Goal: Task Accomplishment & Management: Manage account settings

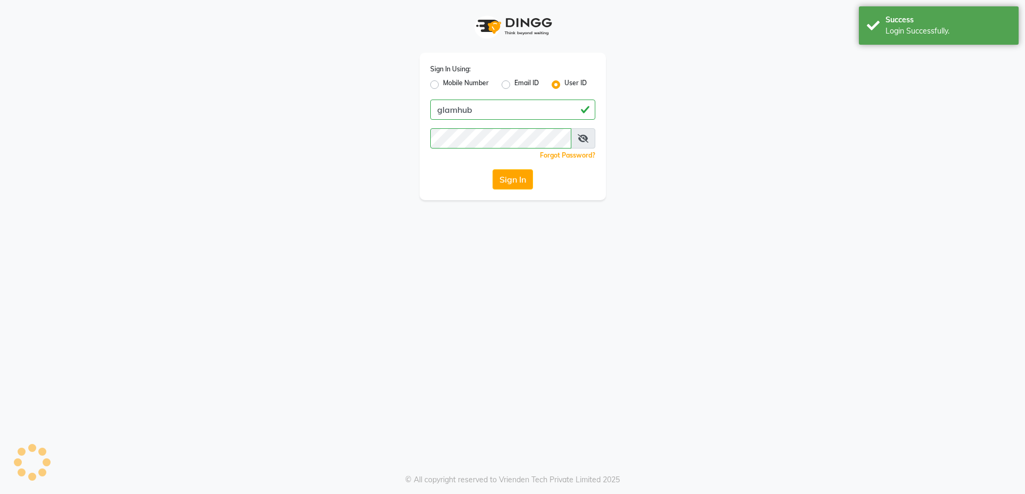
select select "service"
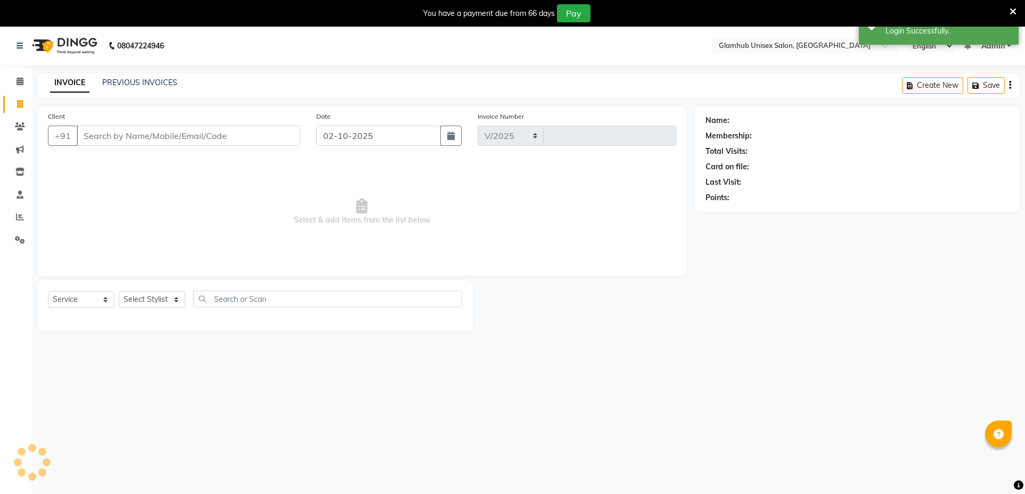
select select "7771"
type input "1689"
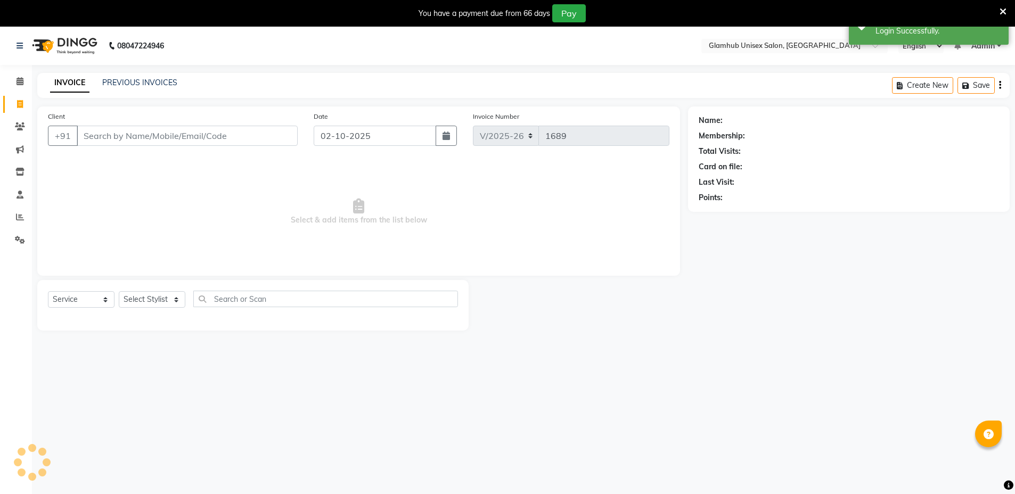
click at [195, 132] on input "Client" at bounding box center [187, 136] width 221 height 20
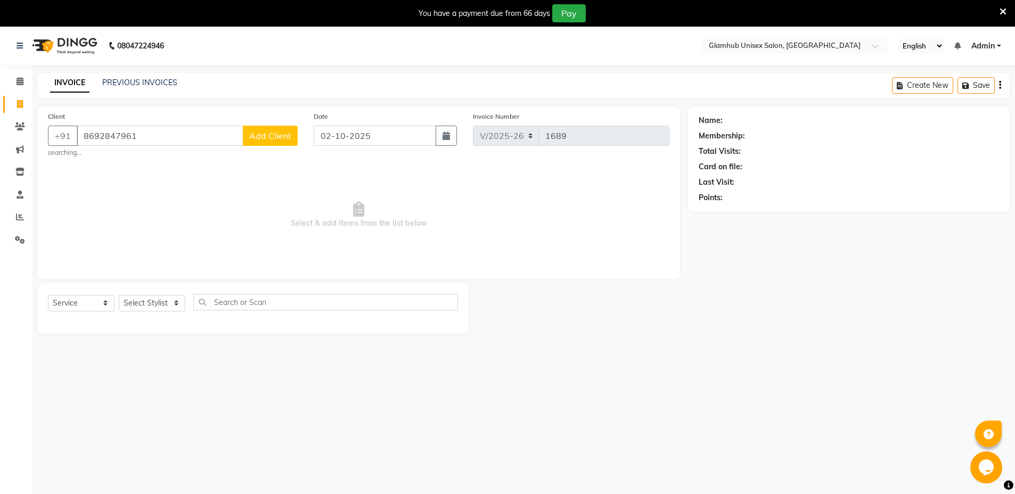
type input "8692847961"
click at [266, 145] on button "Add Client" at bounding box center [270, 136] width 55 height 20
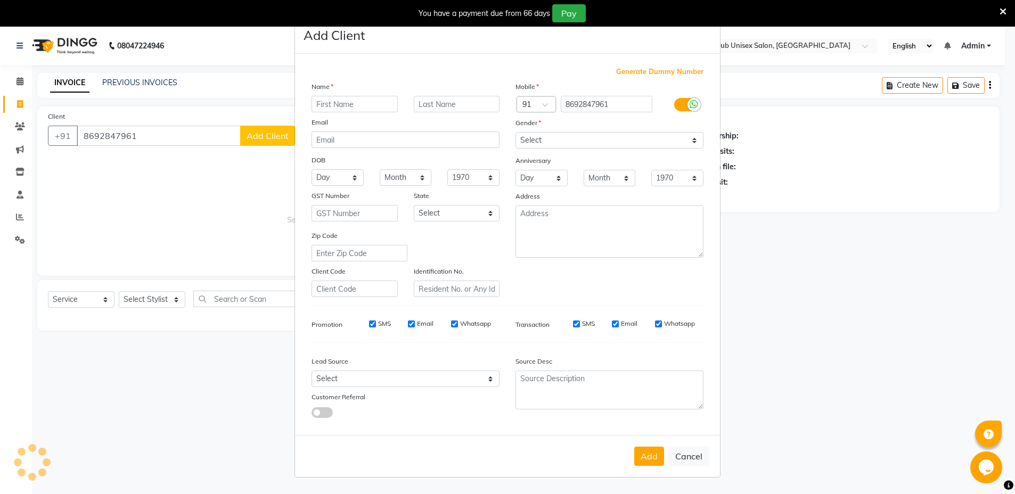
click at [274, 128] on ngb-modal-window "Add Client Generate Dummy Number Name Email DOB Day 01 02 03 04 05 06 07 08 09 …" at bounding box center [507, 247] width 1015 height 494
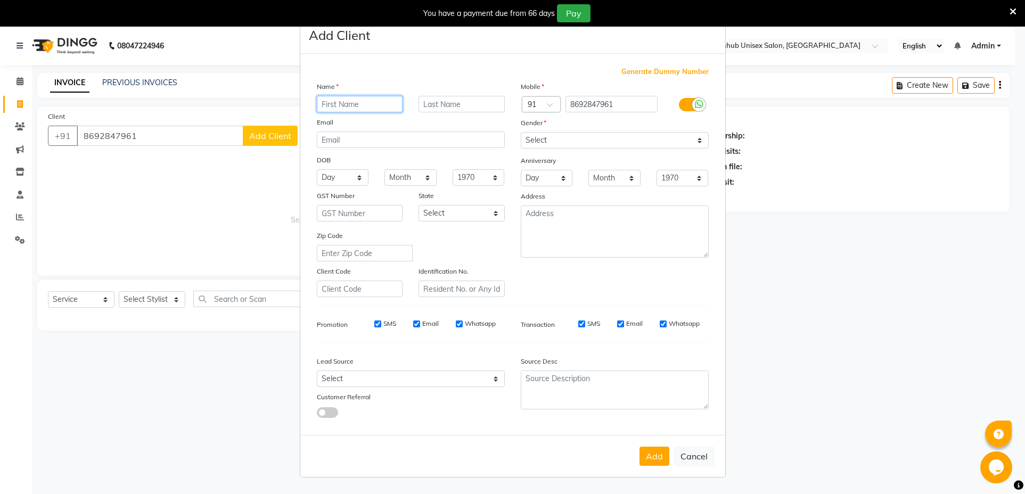
click at [362, 101] on input "text" at bounding box center [360, 104] width 86 height 17
type input "Naman"
click at [452, 107] on input "text" at bounding box center [462, 104] width 86 height 17
type input "Client"
click at [592, 135] on select "Select [DEMOGRAPHIC_DATA] [DEMOGRAPHIC_DATA] Other Prefer Not To Say" at bounding box center [615, 140] width 188 height 17
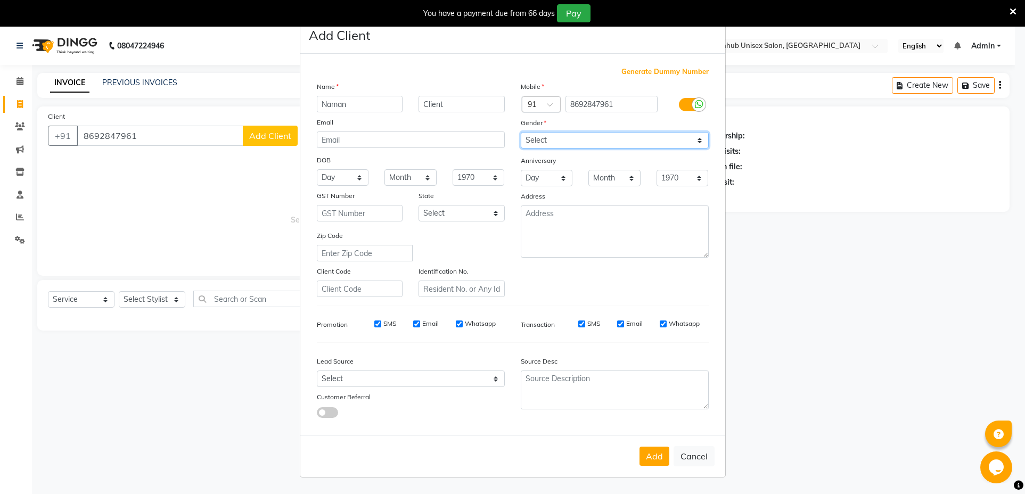
select select "[DEMOGRAPHIC_DATA]"
click at [521, 132] on select "Select [DEMOGRAPHIC_DATA] [DEMOGRAPHIC_DATA] Other Prefer Not To Say" at bounding box center [615, 140] width 188 height 17
click at [652, 452] on button "Add" at bounding box center [655, 456] width 30 height 19
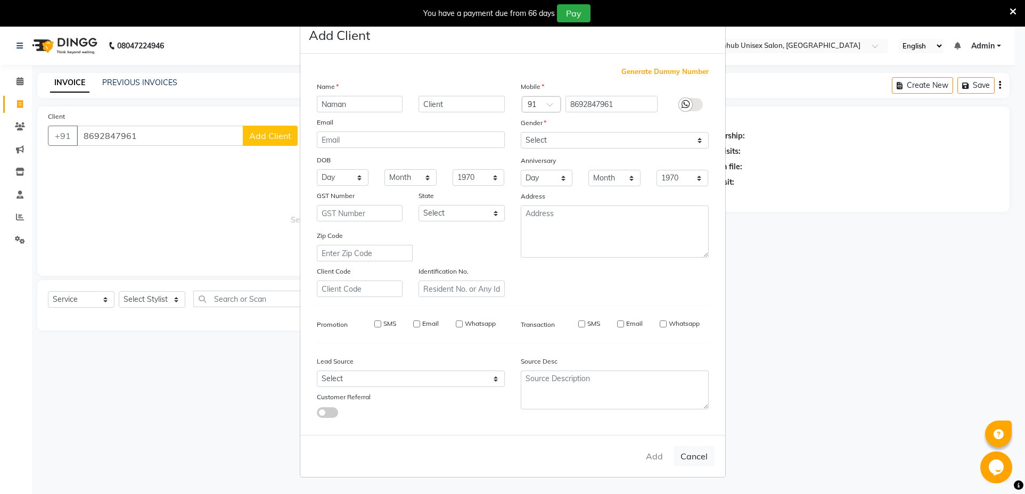
select select
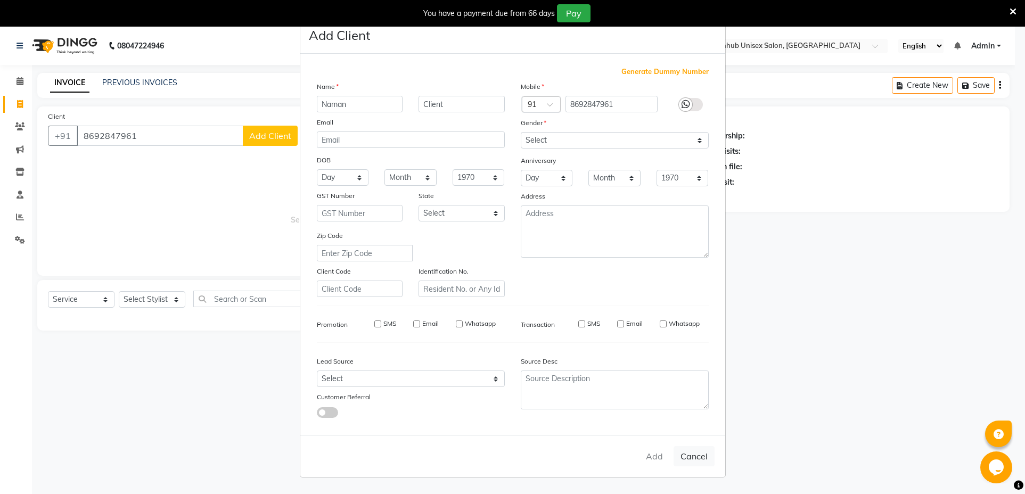
select select
checkbox input "false"
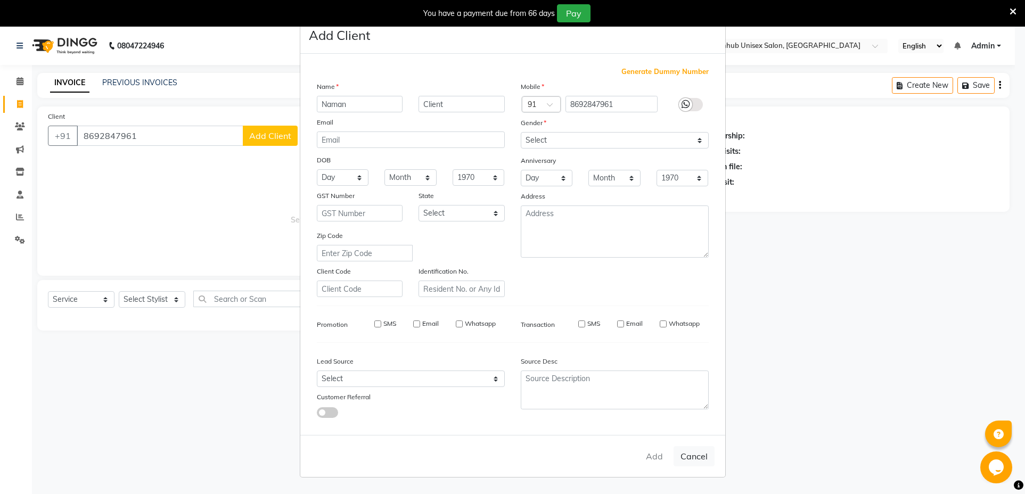
checkbox input "false"
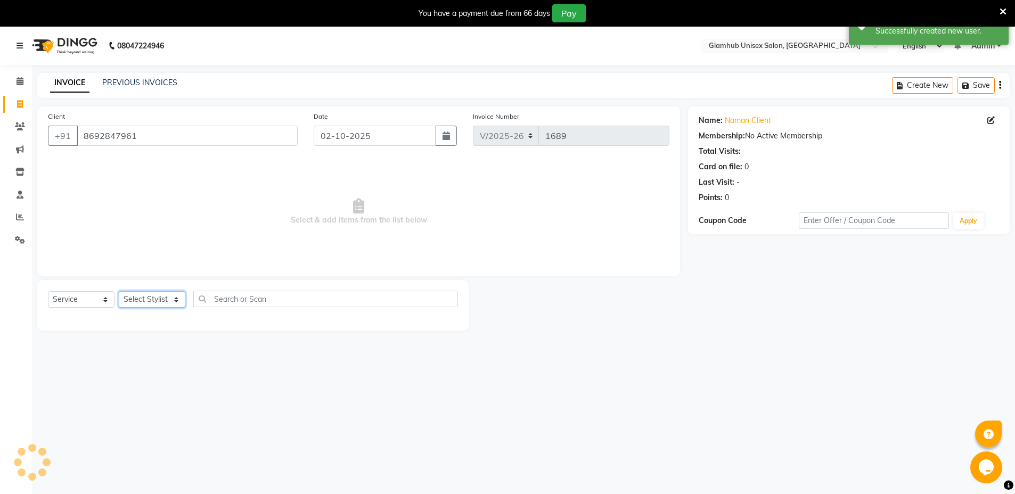
click at [160, 299] on select "Select Stylist [PERSON_NAME] [PERSON_NAME] [PERSON_NAME] [PERSON_NAME]" at bounding box center [152, 299] width 67 height 17
select select "69351"
click at [119, 291] on select "Select Stylist [PERSON_NAME] [PERSON_NAME] [PERSON_NAME] [PERSON_NAME]" at bounding box center [152, 299] width 67 height 17
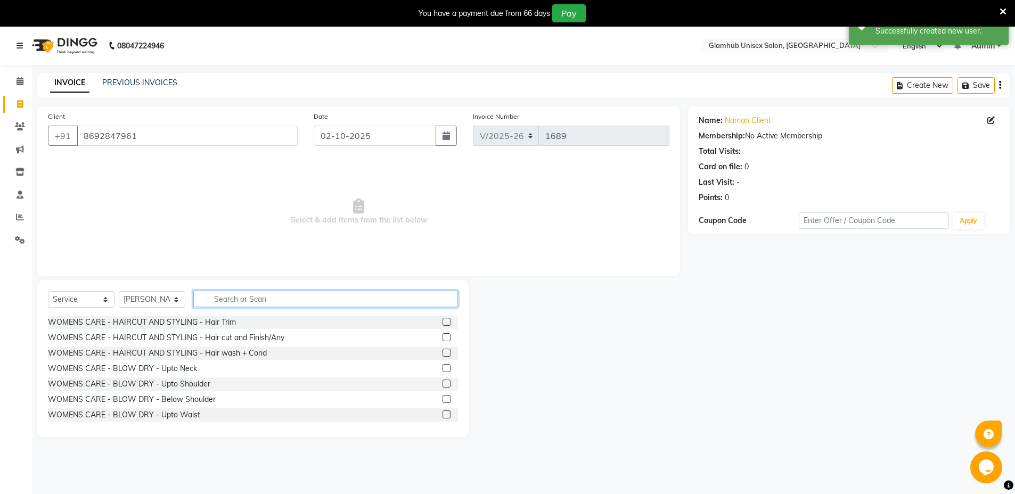
click at [321, 294] on input "text" at bounding box center [325, 299] width 265 height 17
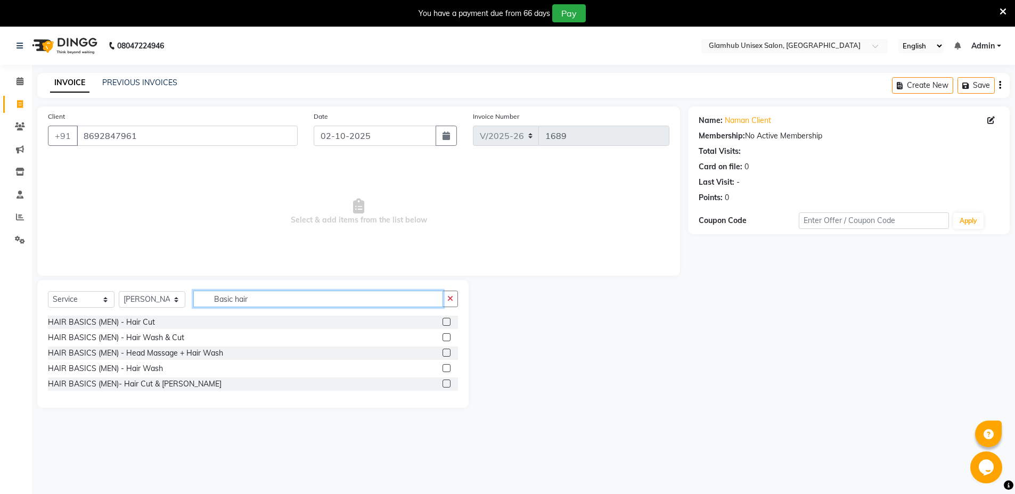
type input "Basic hair"
click at [447, 322] on label at bounding box center [447, 322] width 8 height 8
click at [447, 322] on input "checkbox" at bounding box center [446, 322] width 7 height 7
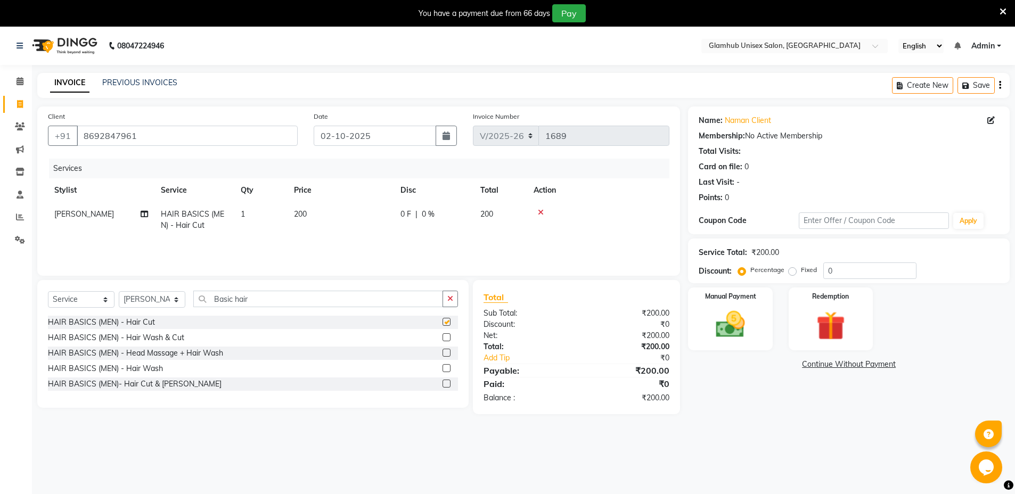
checkbox input "false"
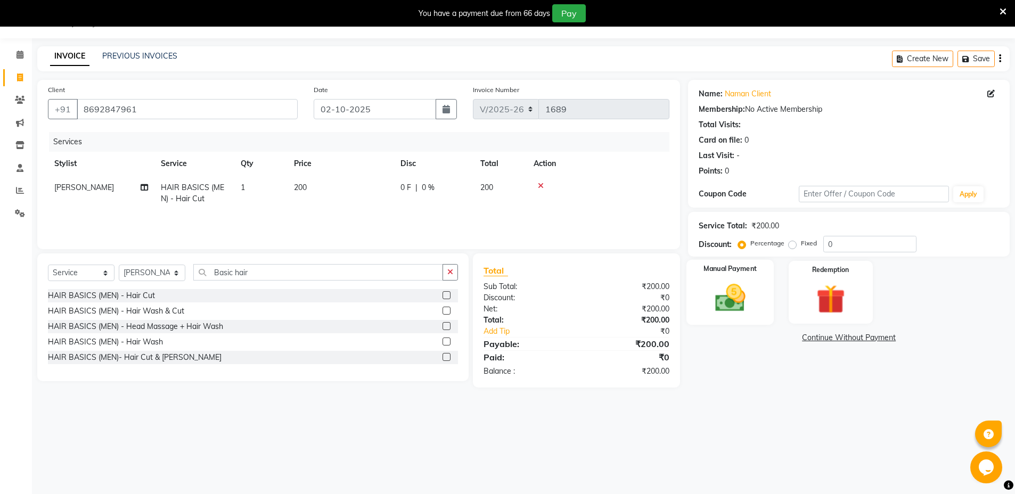
click at [725, 296] on img at bounding box center [730, 298] width 49 height 35
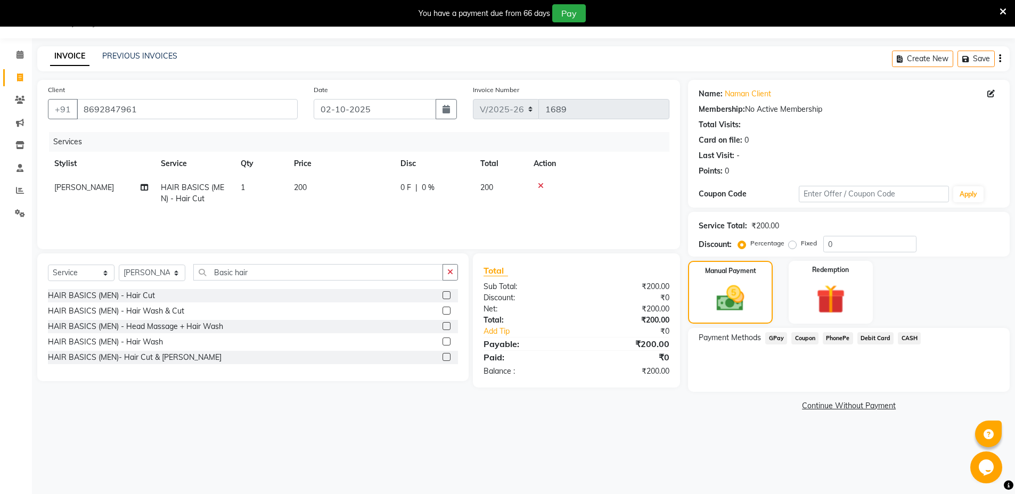
click at [777, 336] on span "GPay" at bounding box center [776, 338] width 22 height 12
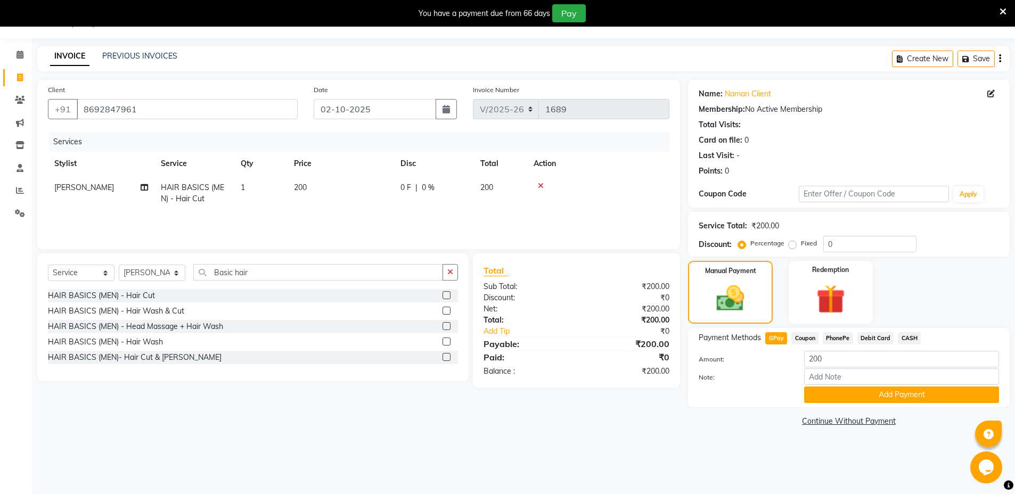
click at [909, 335] on span "CASH" at bounding box center [909, 338] width 23 height 12
click at [925, 390] on button "Add Payment" at bounding box center [901, 395] width 195 height 17
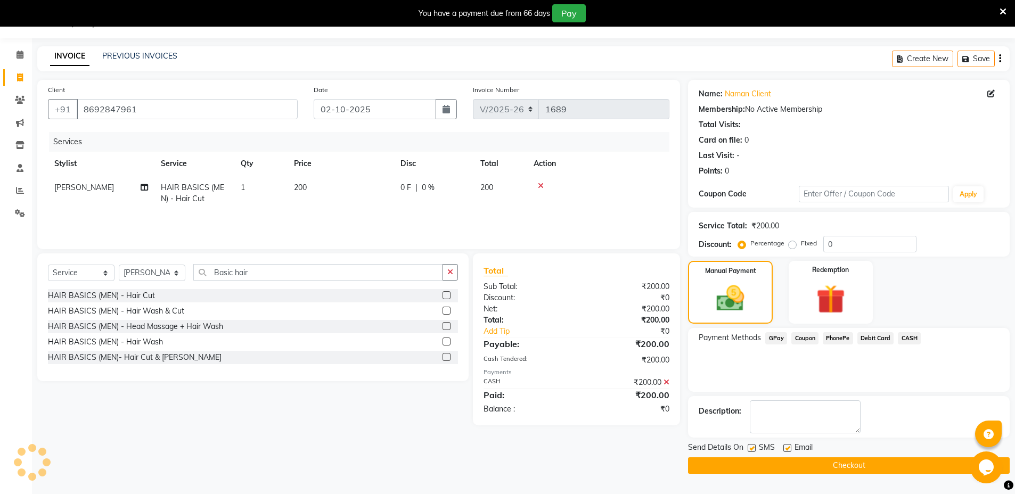
click at [904, 470] on button "Checkout" at bounding box center [849, 465] width 322 height 17
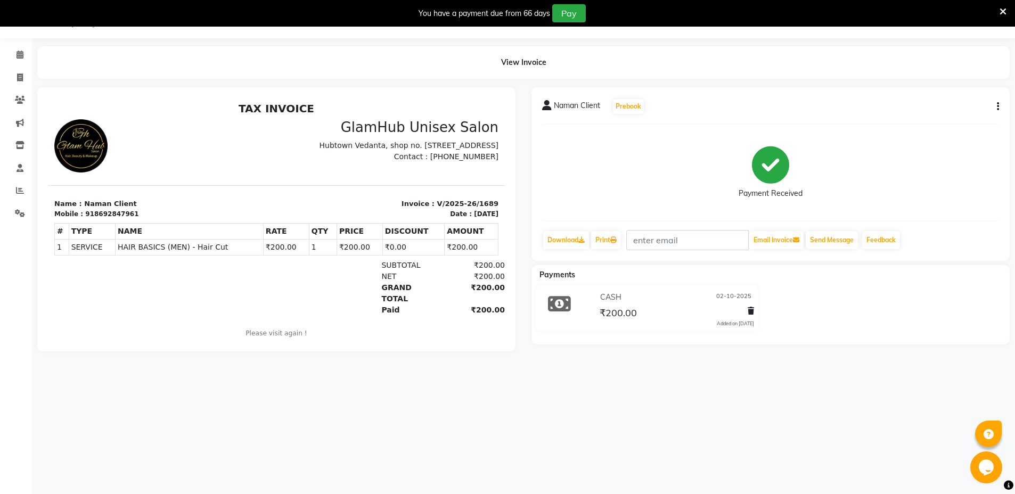
click at [997, 107] on icon "button" at bounding box center [998, 107] width 2 height 1
click at [961, 104] on div "Edit Invoice" at bounding box center [954, 106] width 53 height 13
select select "service"
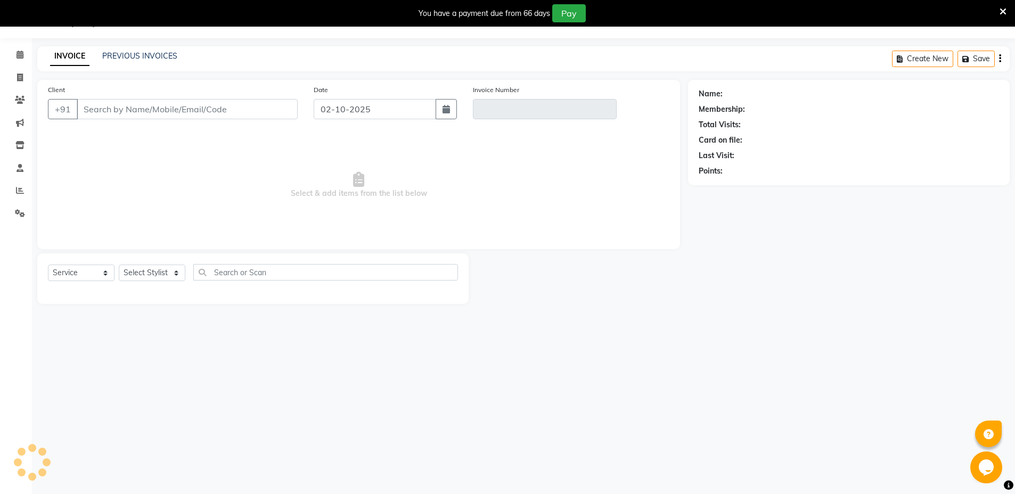
type input "8692847961"
type input "V/2025-26/1689"
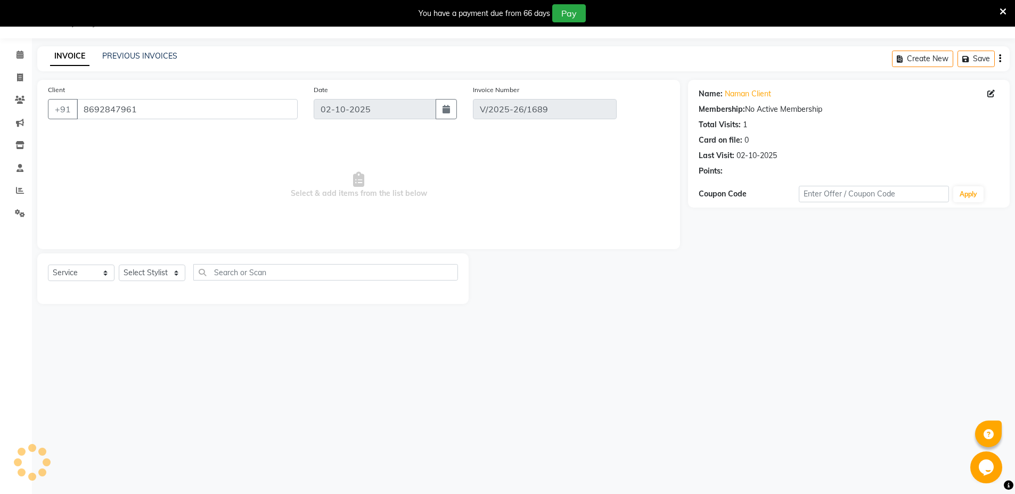
select select "select"
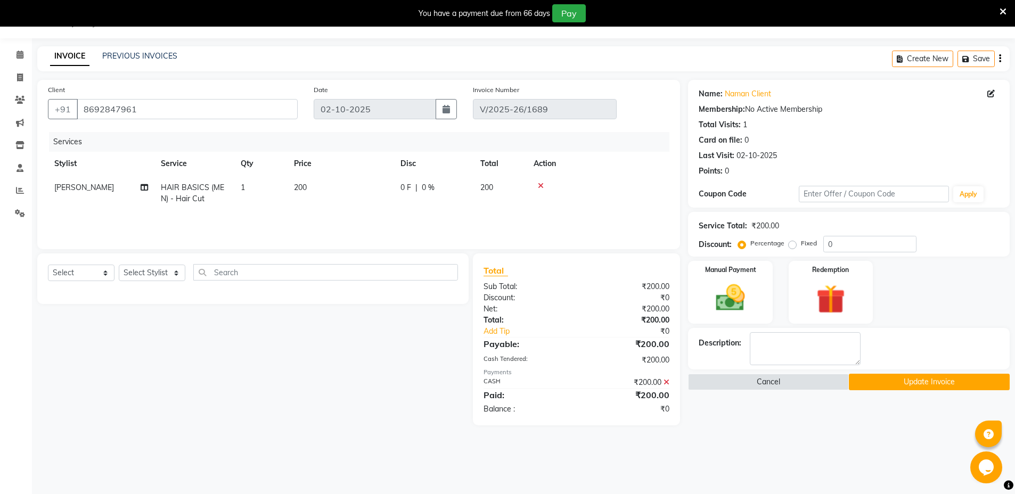
click at [989, 93] on icon at bounding box center [990, 93] width 7 height 7
select select "[DEMOGRAPHIC_DATA]"
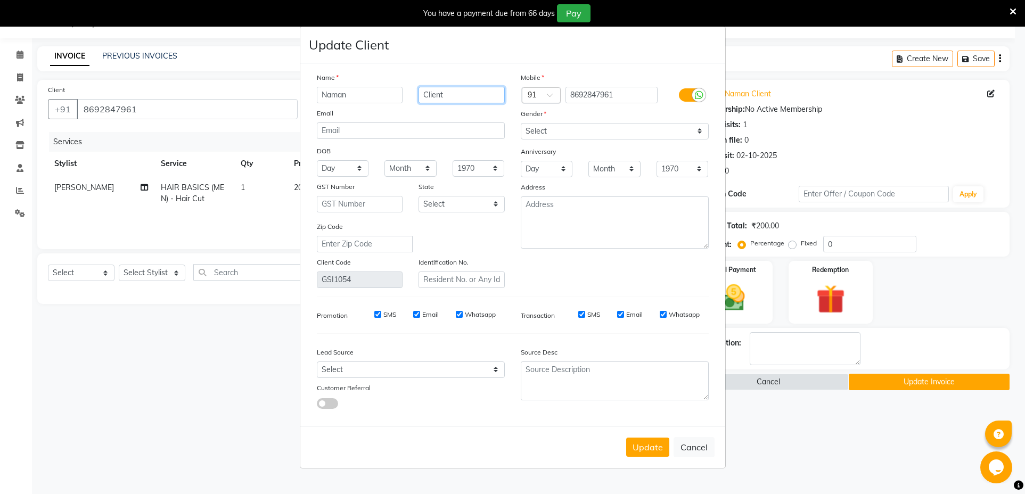
click at [431, 94] on input "Client" at bounding box center [462, 95] width 86 height 17
type input "Taj Client"
click at [648, 446] on button "Update" at bounding box center [647, 447] width 43 height 19
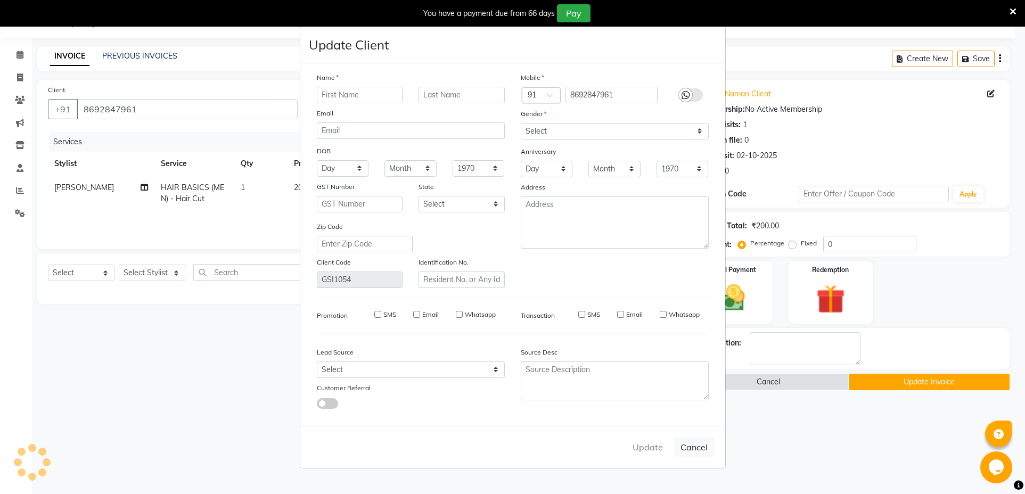
select select
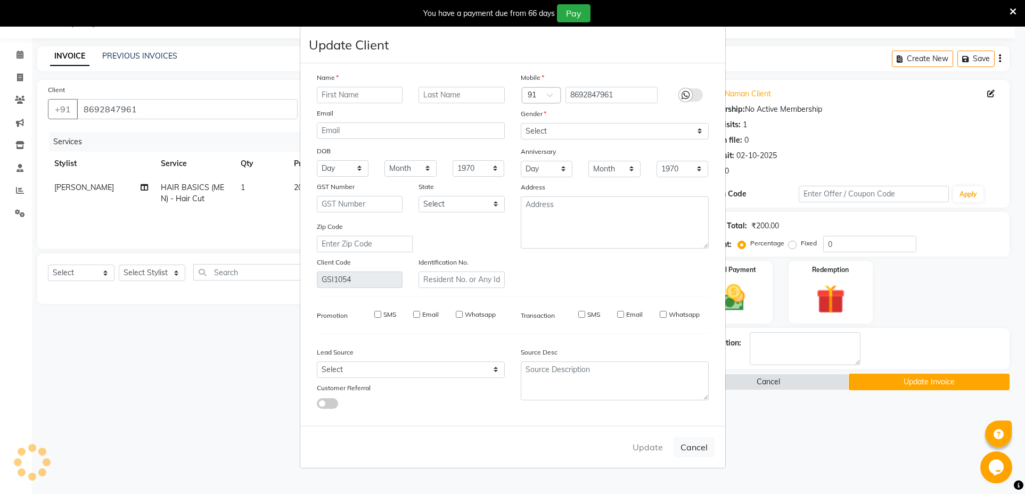
select select
checkbox input "false"
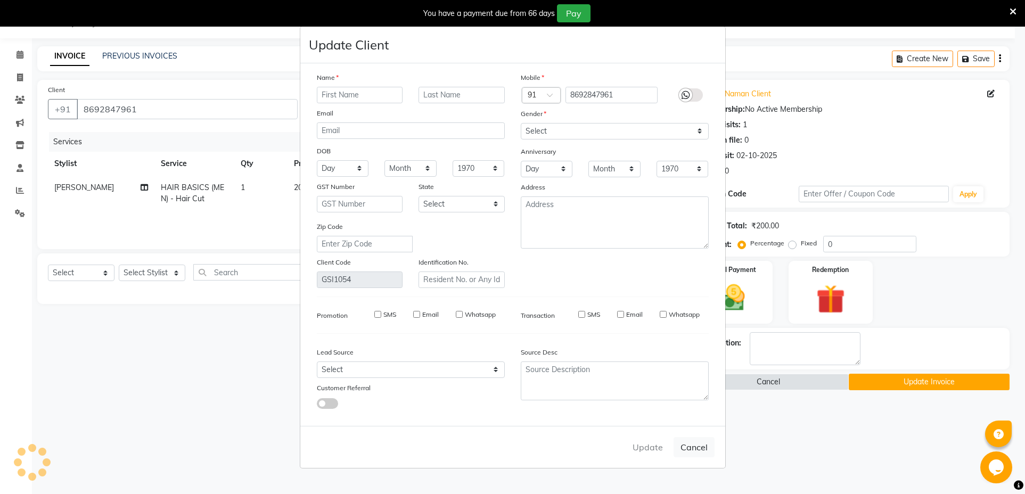
checkbox input "false"
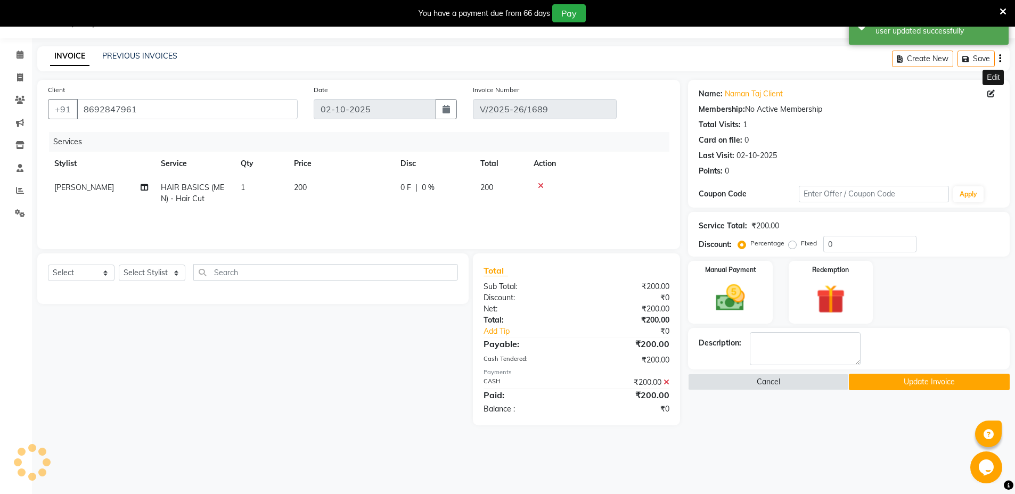
click at [953, 387] on button "Update Invoice" at bounding box center [929, 382] width 161 height 17
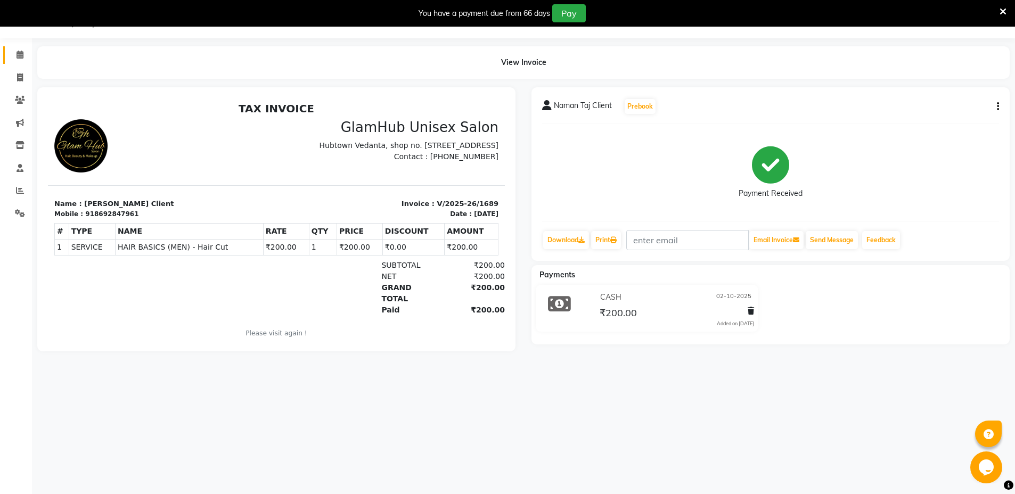
click at [20, 54] on icon at bounding box center [20, 55] width 7 height 8
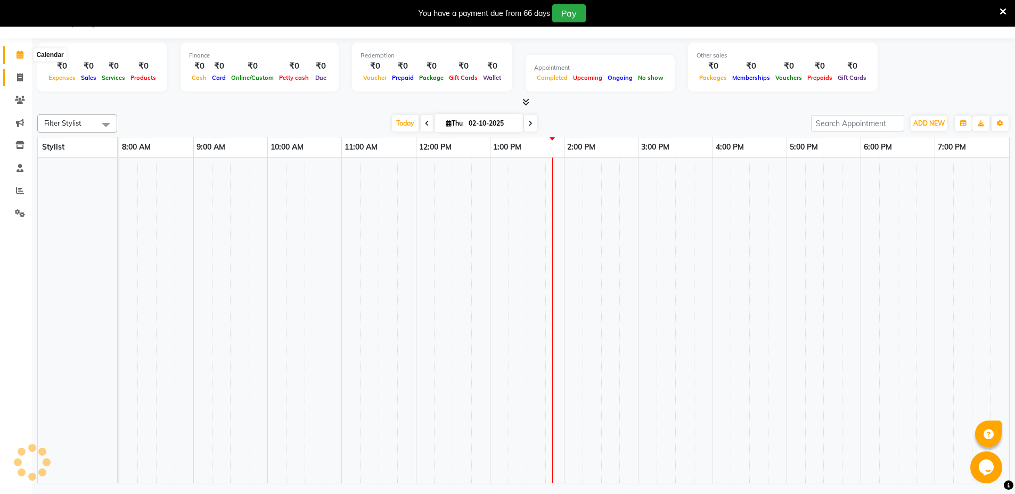
click at [20, 77] on icon at bounding box center [20, 77] width 6 height 8
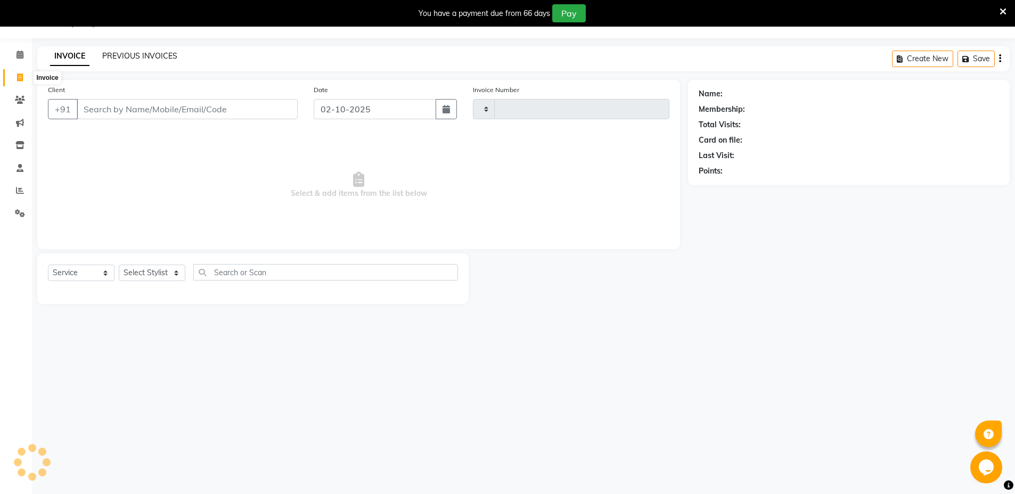
click at [138, 54] on link "PREVIOUS INVOICES" at bounding box center [139, 56] width 75 height 10
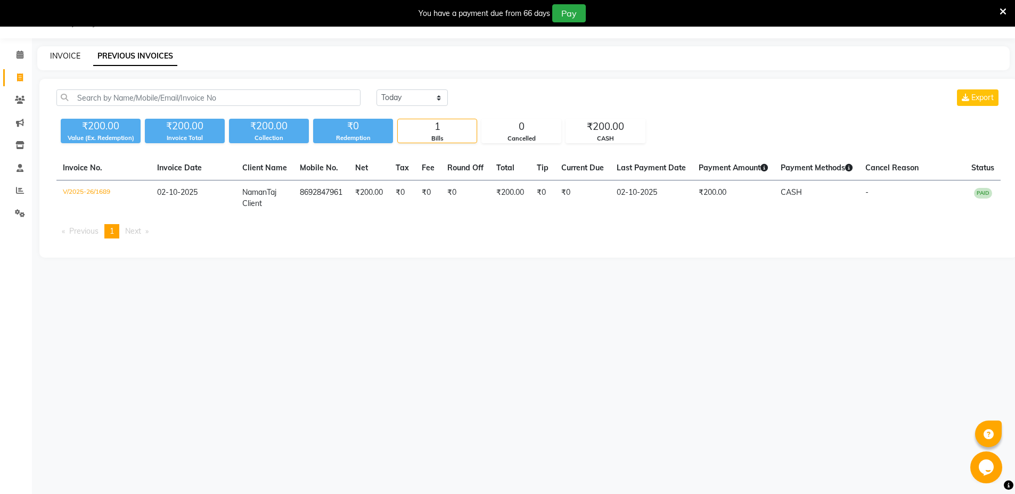
click at [64, 55] on link "INVOICE" at bounding box center [65, 56] width 30 height 10
select select "service"
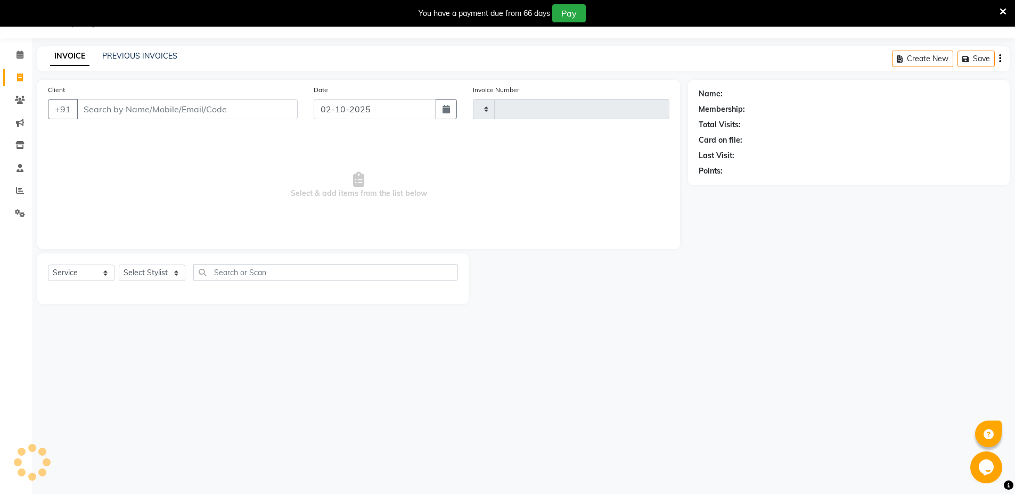
type input "1690"
select select "7771"
click at [225, 111] on input "Client" at bounding box center [187, 109] width 221 height 20
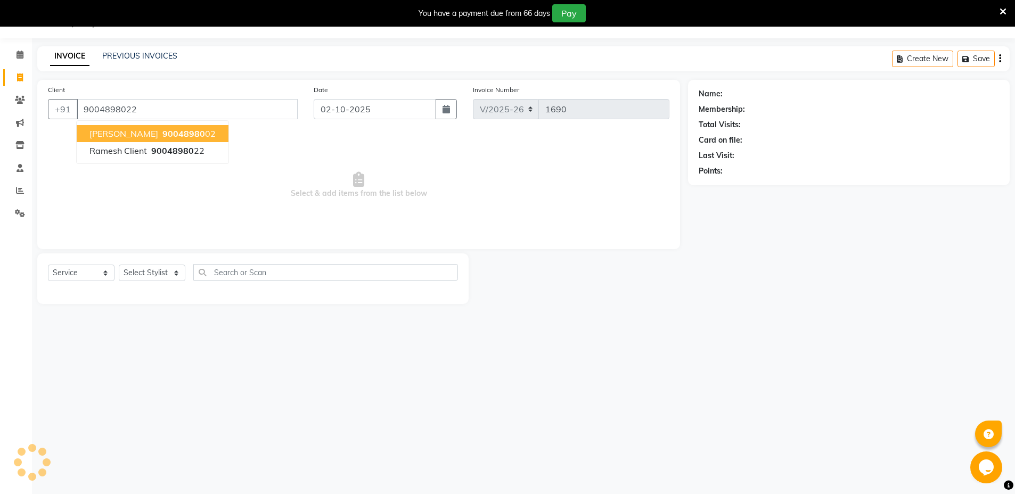
type input "9004898022"
click at [173, 271] on select "Select Stylist [PERSON_NAME] [PERSON_NAME] [PERSON_NAME] [PERSON_NAME]" at bounding box center [152, 273] width 67 height 17
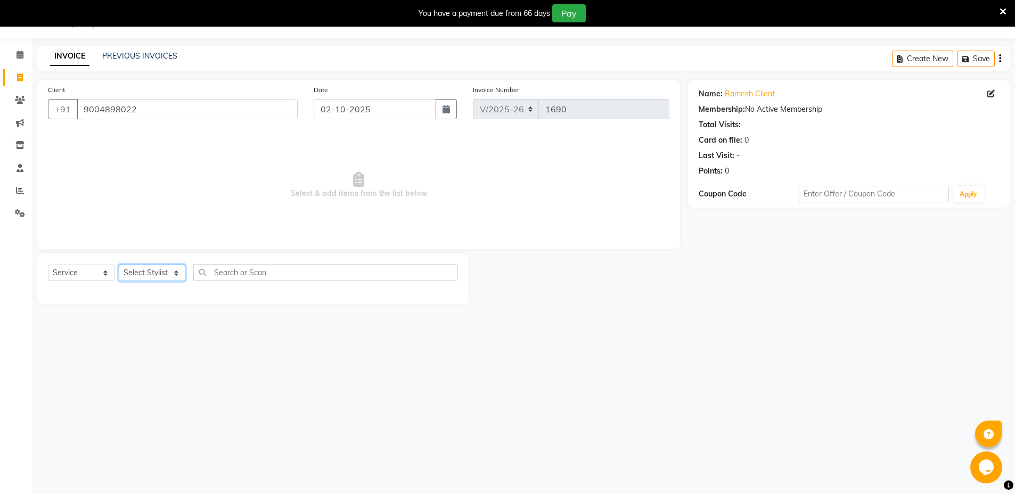
select select "70847"
click at [119, 265] on select "Select Stylist [PERSON_NAME] [PERSON_NAME] [PERSON_NAME] [PERSON_NAME]" at bounding box center [152, 273] width 67 height 17
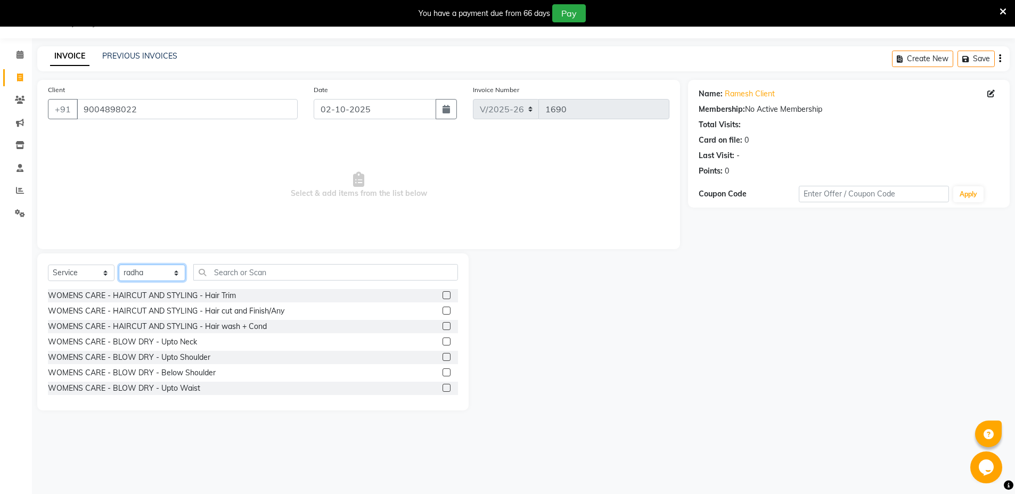
click at [174, 277] on select "Select Stylist [PERSON_NAME] [PERSON_NAME] [PERSON_NAME] [PERSON_NAME]" at bounding box center [152, 273] width 67 height 17
click at [171, 388] on div "WOMENS CARE - BLOW DRY - Upto Waist" at bounding box center [124, 388] width 152 height 11
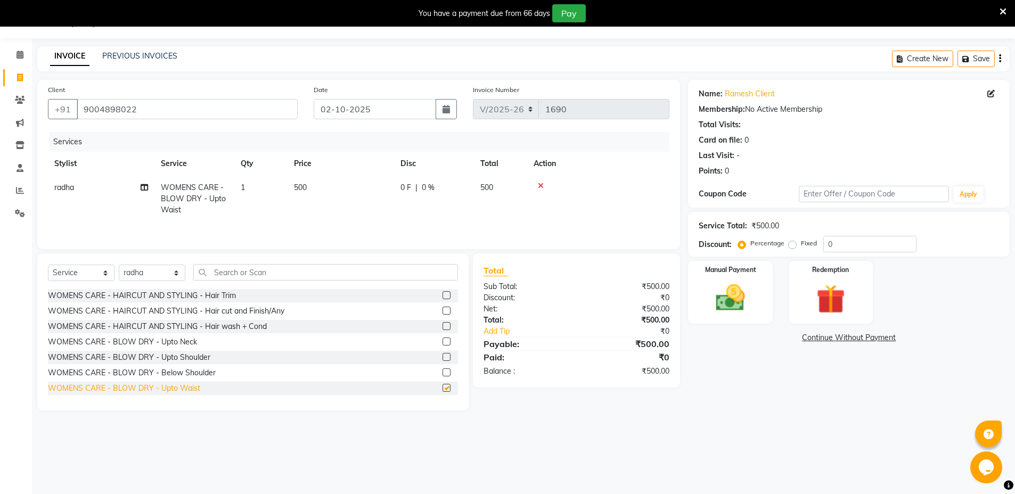
checkbox input "false"
click at [282, 277] on input "text" at bounding box center [325, 272] width 265 height 17
click at [540, 185] on icon at bounding box center [541, 185] width 6 height 7
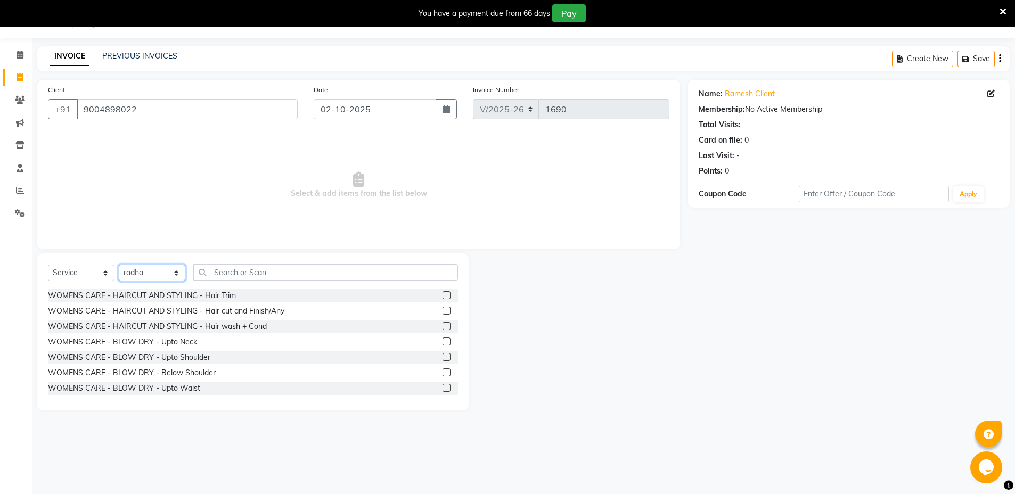
click at [157, 268] on select "Select Stylist [PERSON_NAME] [PERSON_NAME] [PERSON_NAME] [PERSON_NAME]" at bounding box center [152, 273] width 67 height 17
select select "69351"
click at [119, 265] on select "Select Stylist [PERSON_NAME] [PERSON_NAME] [PERSON_NAME] [PERSON_NAME]" at bounding box center [152, 273] width 67 height 17
click at [290, 276] on input "text" at bounding box center [325, 272] width 265 height 17
type input "s"
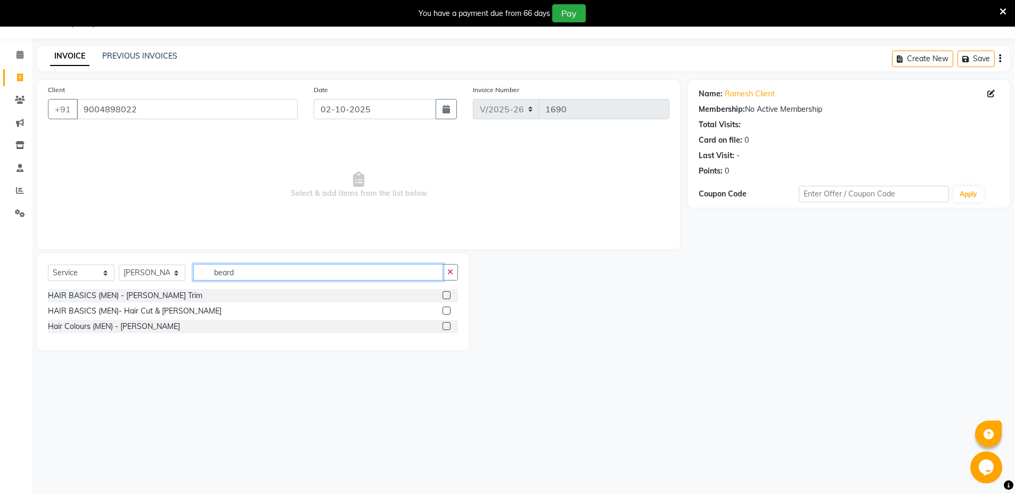
type input "beard"
click at [450, 276] on button "button" at bounding box center [450, 272] width 15 height 17
type input "Bear"
click at [447, 296] on label at bounding box center [447, 295] width 8 height 8
click at [447, 296] on input "checkbox" at bounding box center [446, 295] width 7 height 7
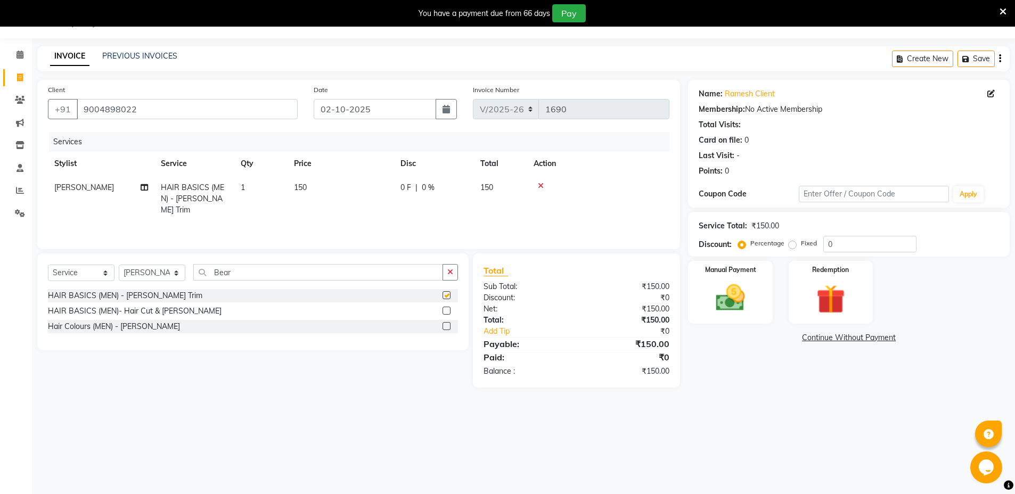
checkbox input "false"
click at [739, 294] on img at bounding box center [730, 298] width 49 height 35
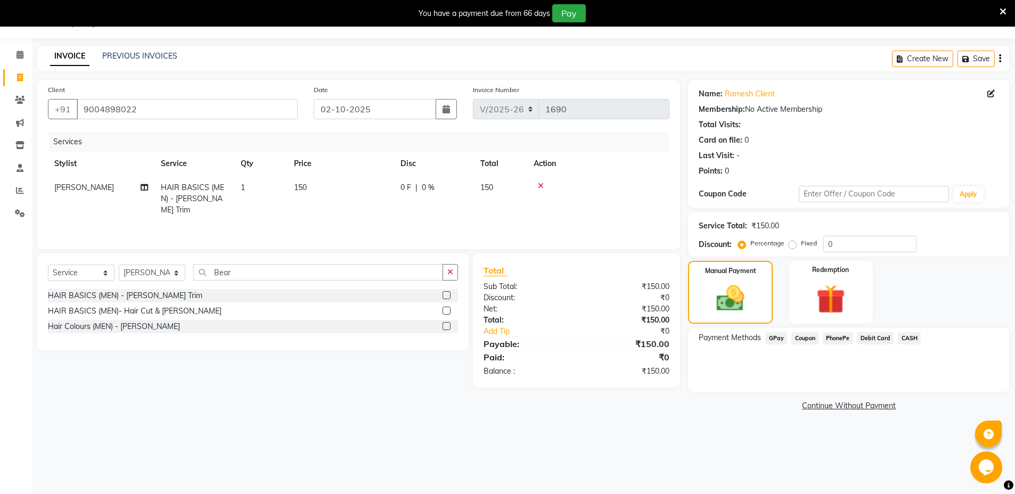
click at [779, 337] on span "GPay" at bounding box center [776, 338] width 22 height 12
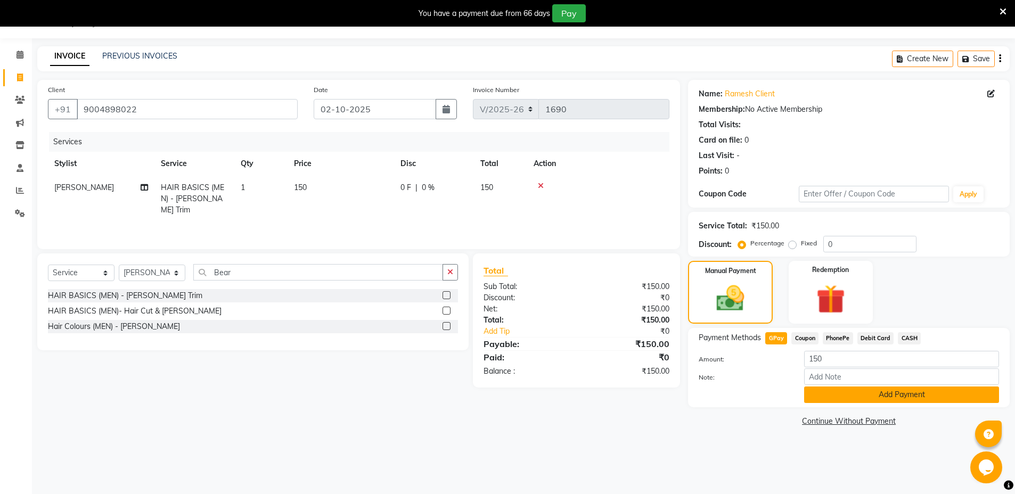
click at [913, 394] on button "Add Payment" at bounding box center [901, 395] width 195 height 17
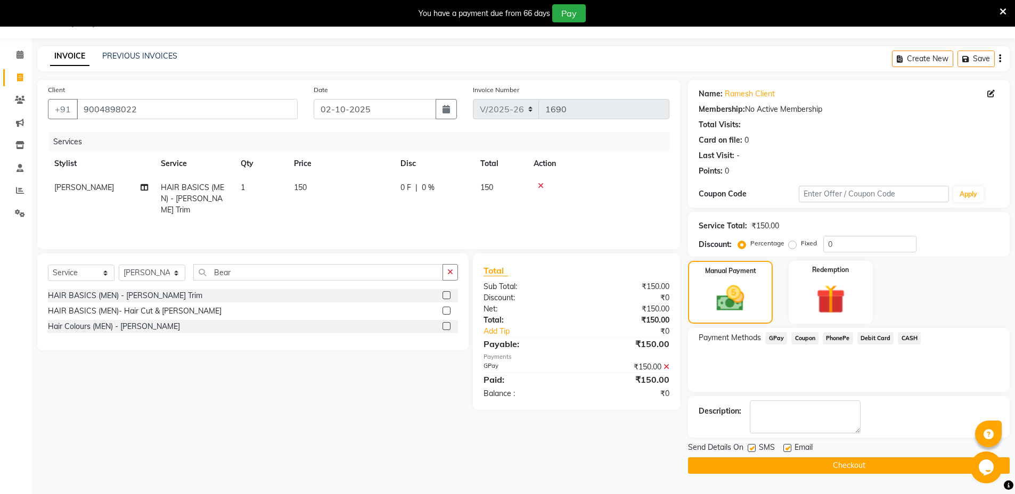
click at [843, 469] on button "Checkout" at bounding box center [849, 465] width 322 height 17
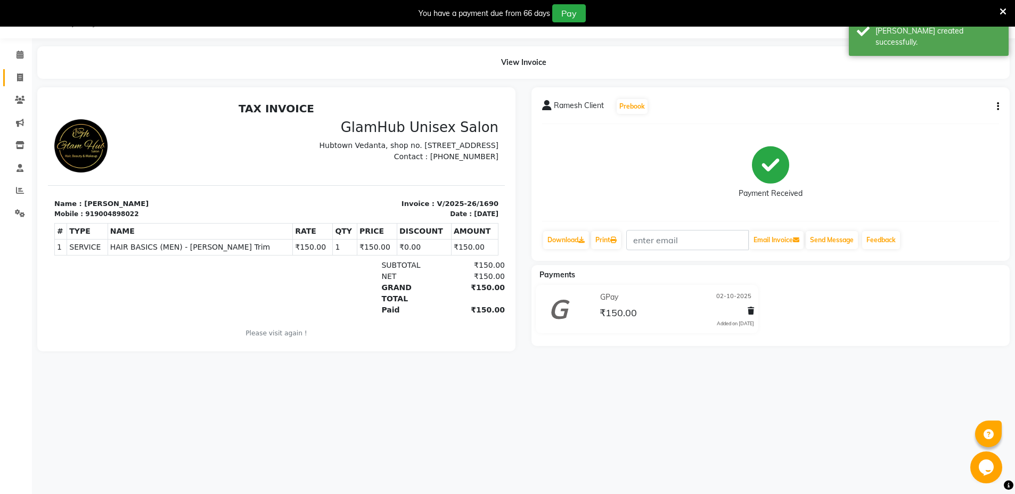
click at [24, 77] on span at bounding box center [20, 78] width 19 height 12
select select "service"
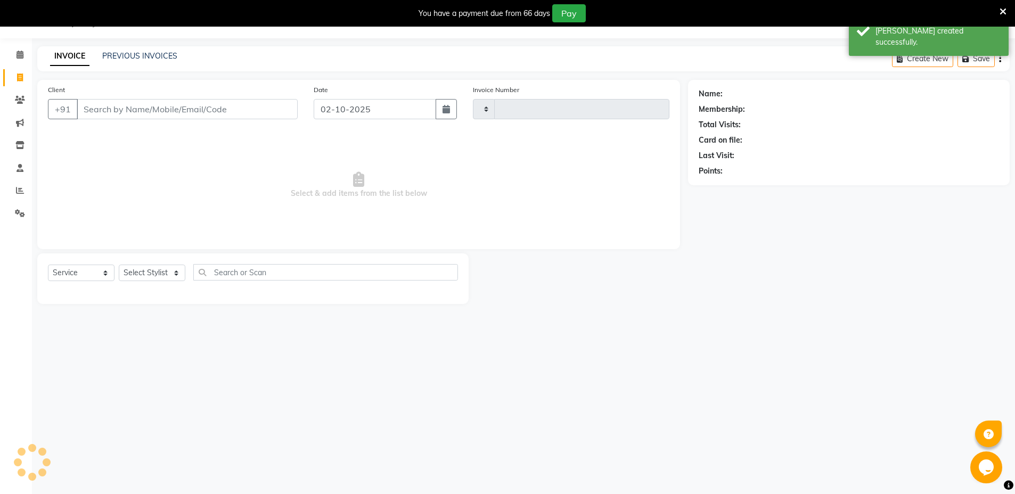
type input "1691"
select select "7771"
click at [138, 56] on link "PREVIOUS INVOICES" at bounding box center [139, 56] width 75 height 10
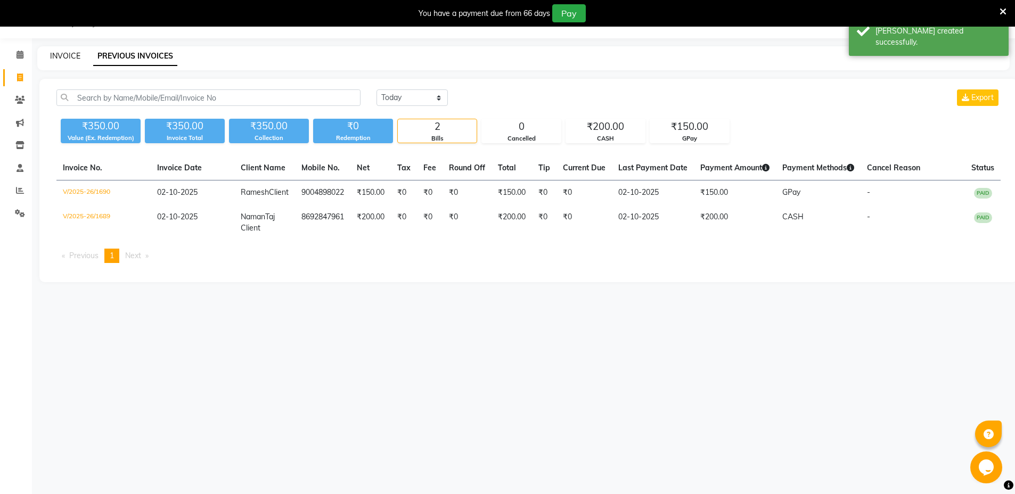
click at [69, 51] on link "INVOICE" at bounding box center [65, 56] width 30 height 10
select select "service"
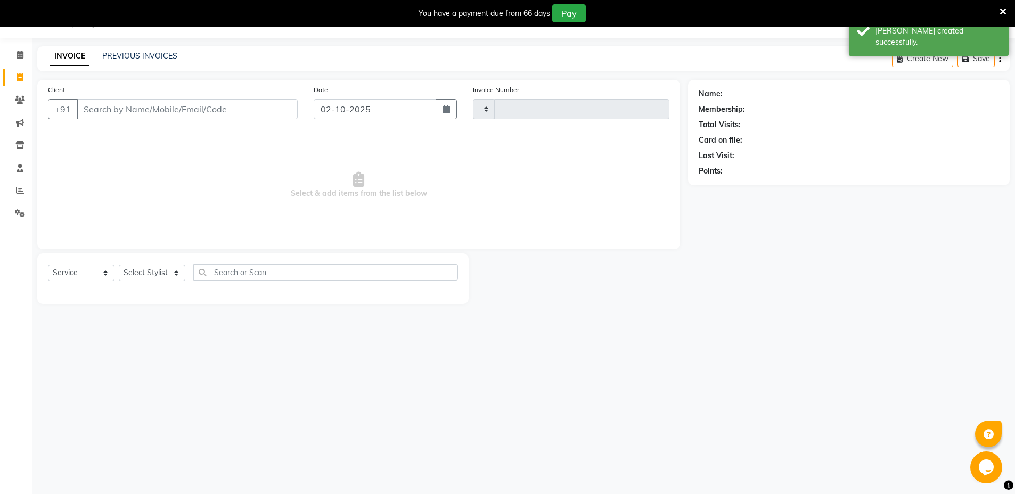
type input "1691"
select select "7771"
click at [160, 105] on input "Client" at bounding box center [187, 109] width 221 height 20
click at [209, 112] on input "Client" at bounding box center [187, 109] width 221 height 20
click at [228, 108] on input "Client" at bounding box center [187, 109] width 221 height 20
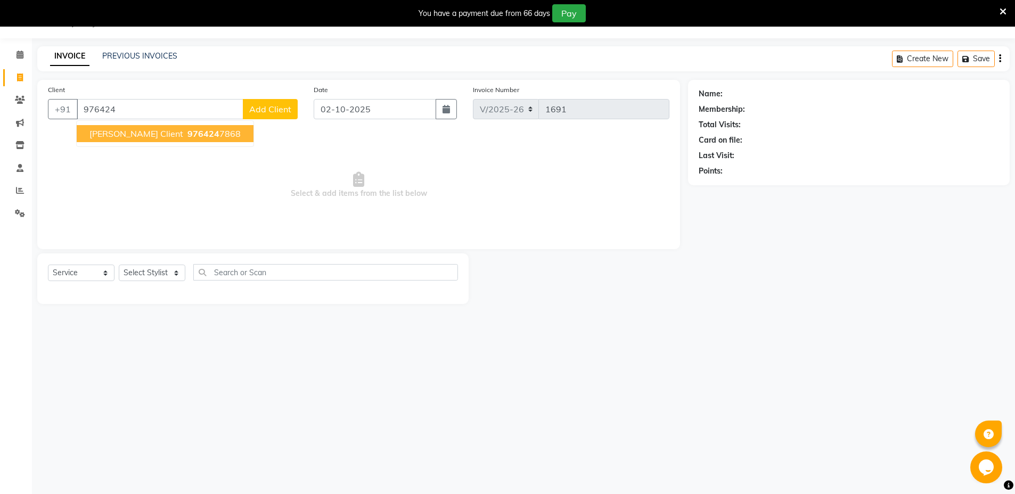
click at [185, 137] on ngb-highlight "976424 7868" at bounding box center [212, 133] width 55 height 11
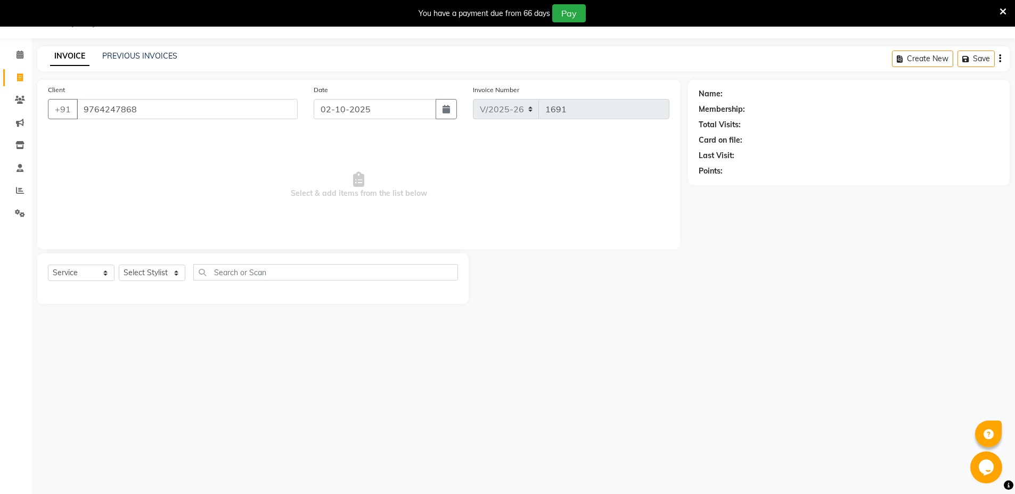
type input "9764247868"
click at [175, 276] on select "Select Stylist [PERSON_NAME] [PERSON_NAME] [PERSON_NAME] [PERSON_NAME]" at bounding box center [152, 273] width 67 height 17
select select "84045"
click at [119, 265] on select "Select Stylist [PERSON_NAME] [PERSON_NAME] [PERSON_NAME] [PERSON_NAME]" at bounding box center [152, 273] width 67 height 17
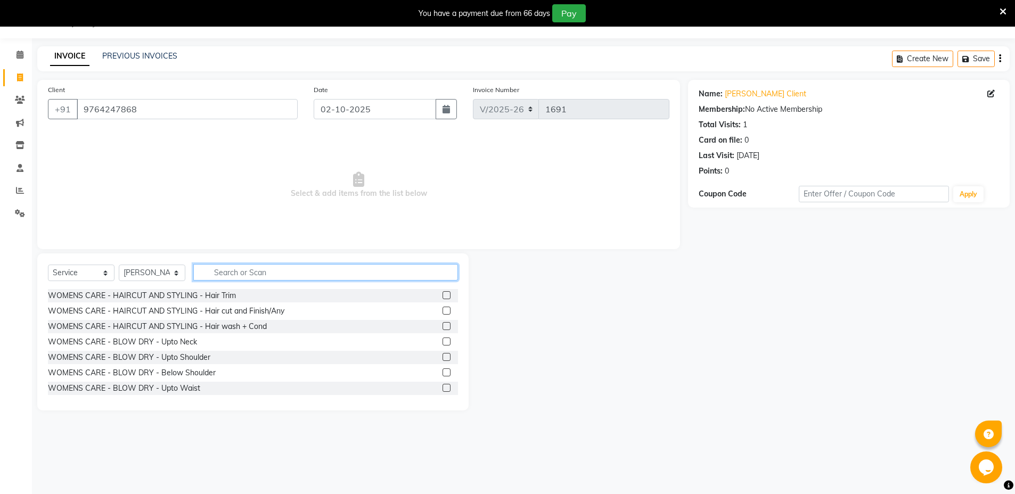
click at [283, 268] on input "text" at bounding box center [325, 272] width 265 height 17
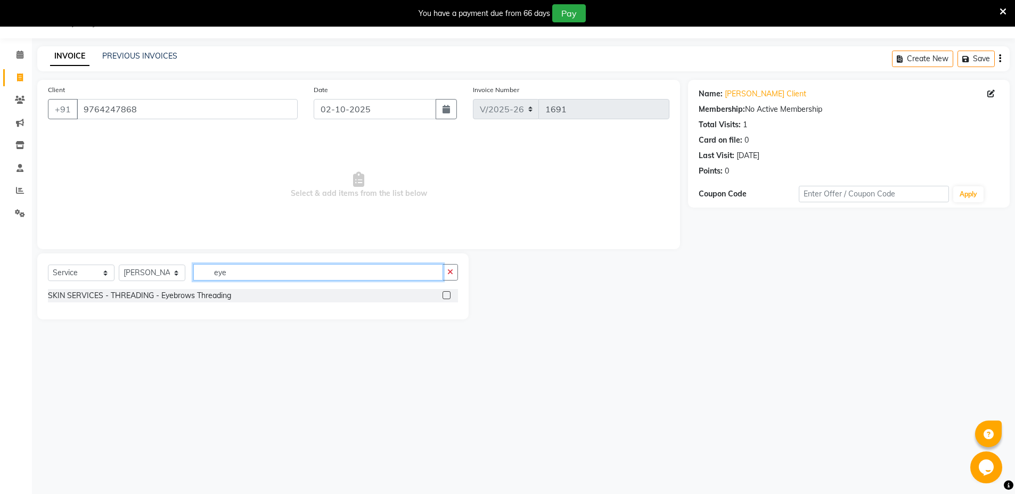
type input "eye"
click at [446, 295] on label at bounding box center [447, 295] width 8 height 8
click at [446, 295] on input "checkbox" at bounding box center [446, 295] width 7 height 7
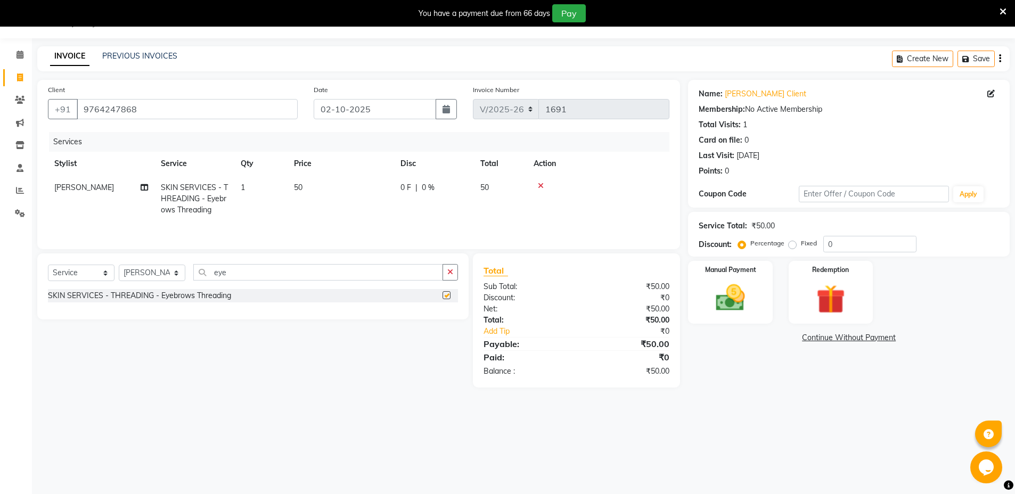
checkbox input "false"
click at [365, 274] on input "eye" at bounding box center [318, 272] width 250 height 17
type input "e"
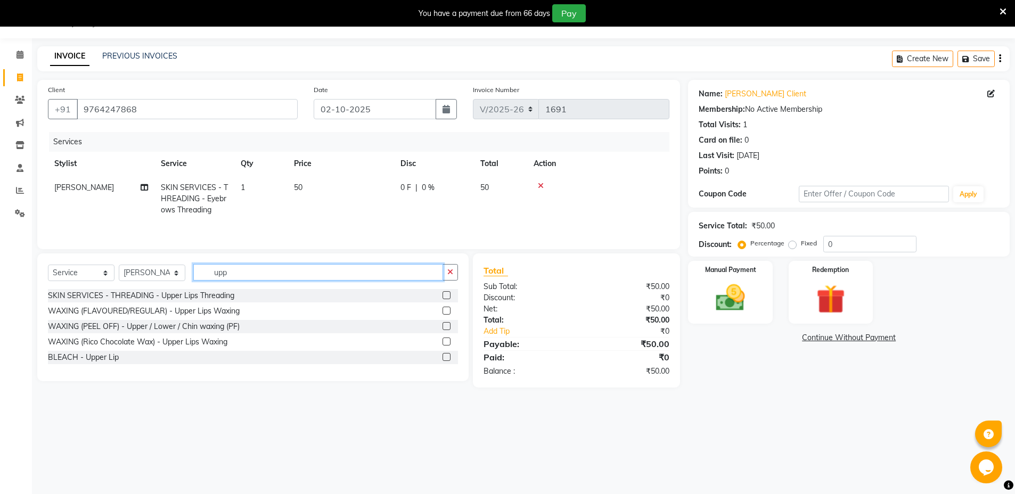
type input "upp"
click at [447, 298] on label at bounding box center [447, 295] width 8 height 8
click at [447, 298] on input "checkbox" at bounding box center [446, 295] width 7 height 7
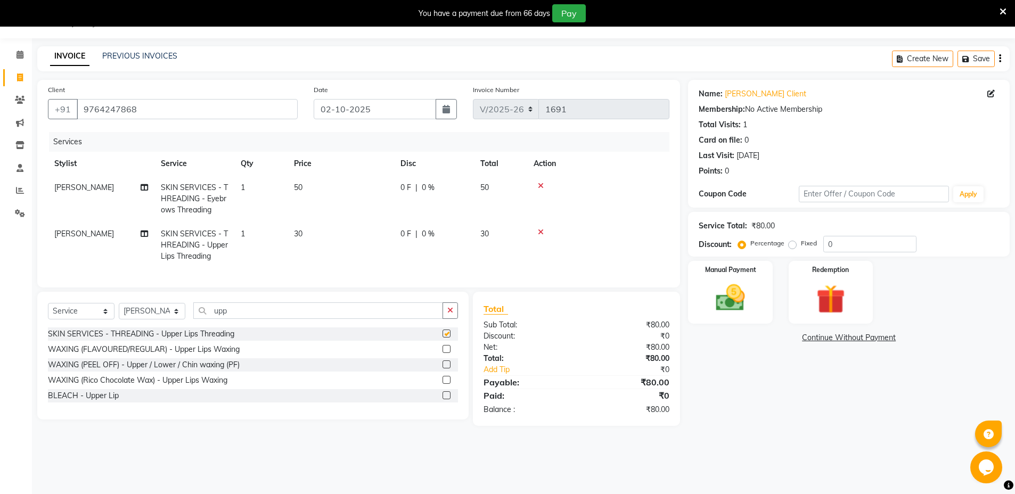
checkbox input "false"
click at [411, 316] on input "upp" at bounding box center [318, 310] width 250 height 17
type input "u"
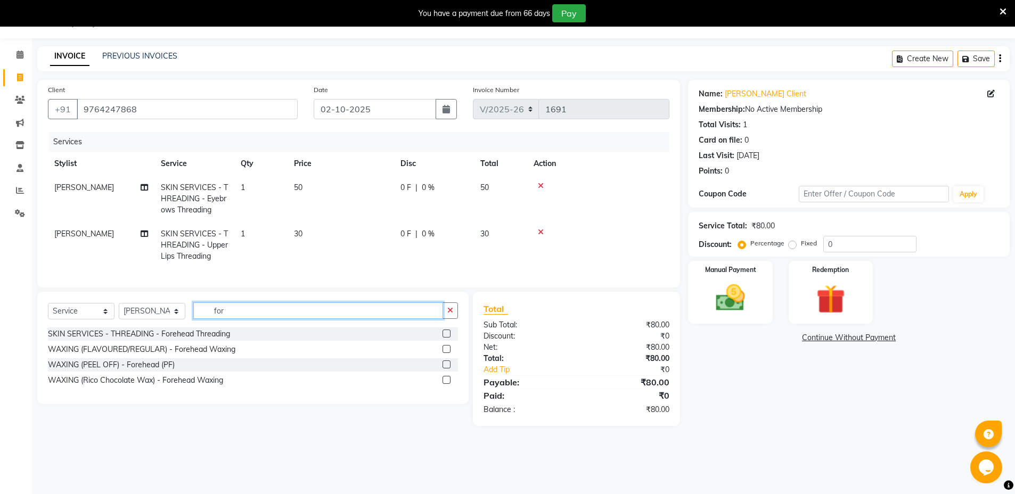
type input "for"
click at [446, 338] on label at bounding box center [447, 334] width 8 height 8
click at [446, 338] on input "checkbox" at bounding box center [446, 334] width 7 height 7
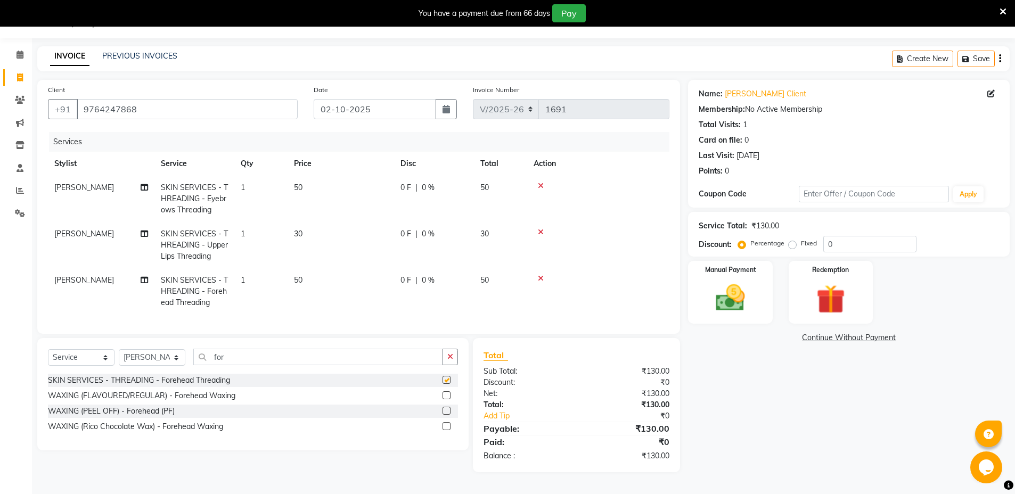
checkbox input "false"
click at [743, 294] on img at bounding box center [730, 298] width 49 height 35
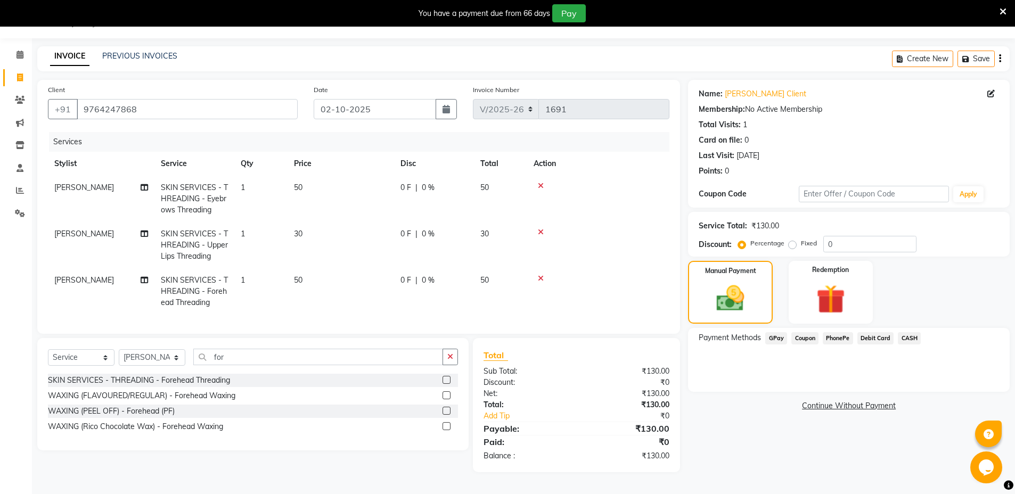
click at [776, 334] on span "GPay" at bounding box center [776, 338] width 22 height 12
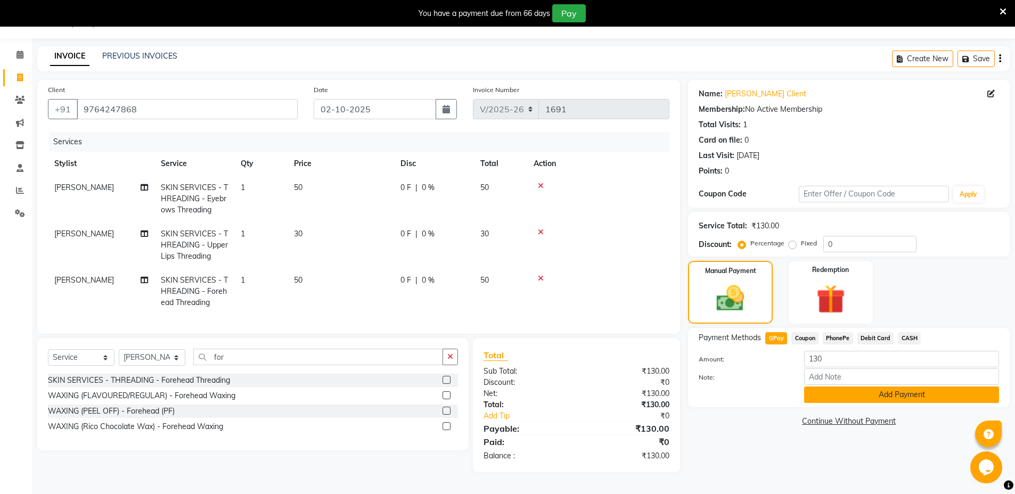
click at [899, 387] on button "Add Payment" at bounding box center [901, 395] width 195 height 17
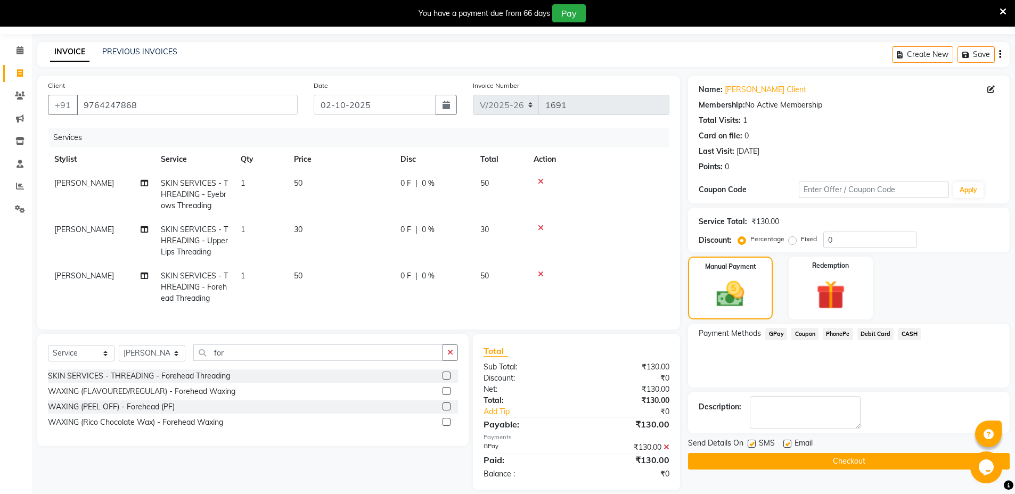
scroll to position [53, 0]
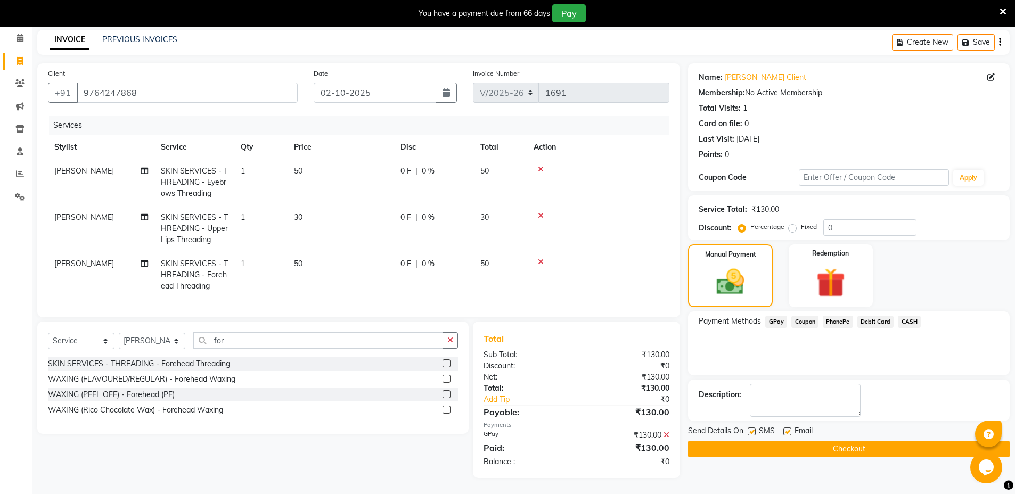
click at [858, 441] on button "Checkout" at bounding box center [849, 449] width 322 height 17
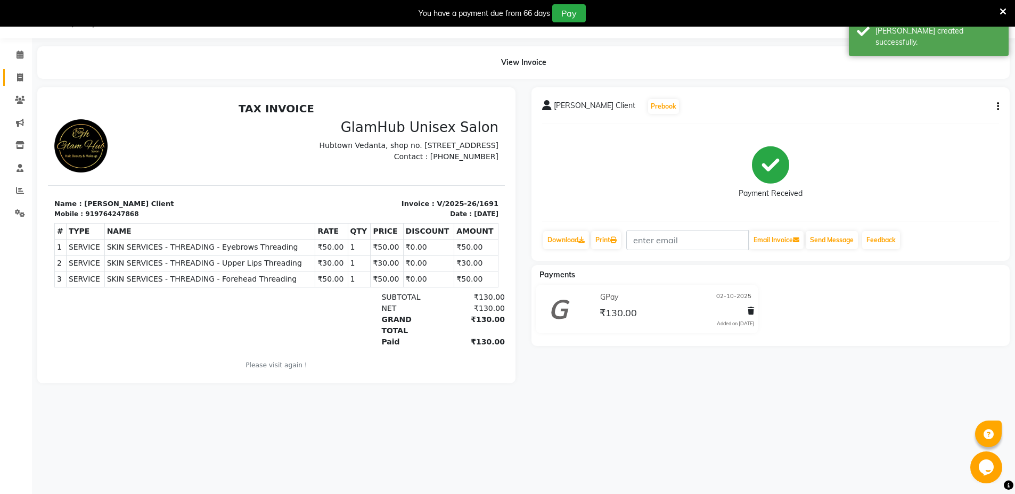
click at [20, 77] on icon at bounding box center [20, 77] width 6 height 8
select select "service"
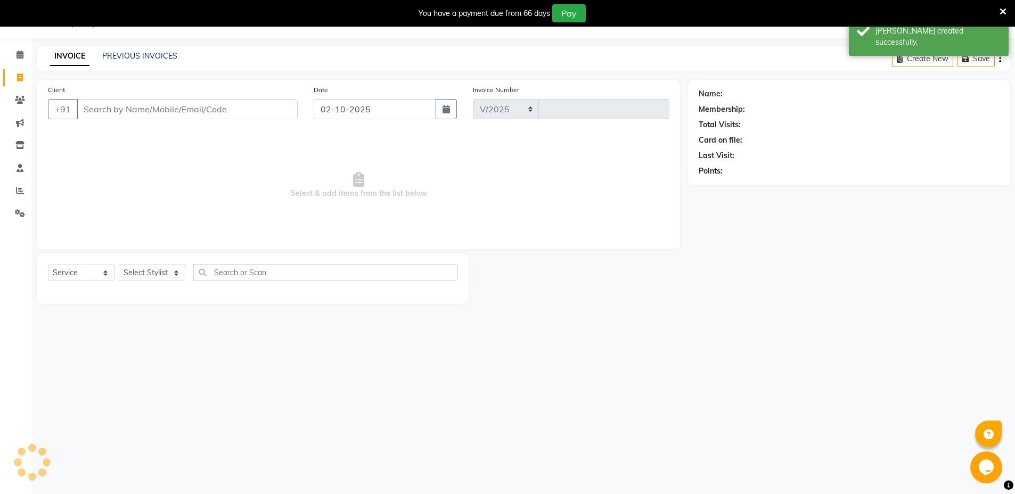
select select "7771"
type input "1692"
click at [192, 104] on input "Client" at bounding box center [187, 109] width 221 height 20
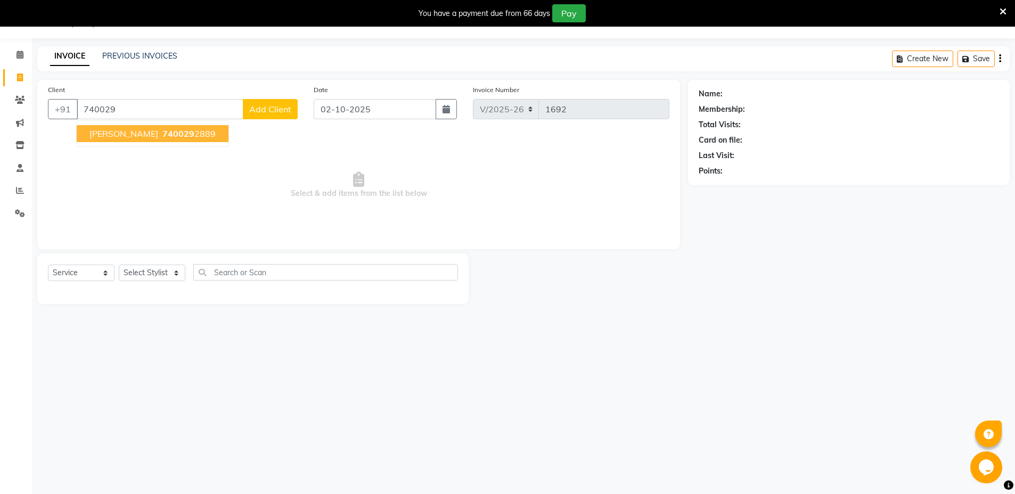
click at [174, 137] on ngb-highlight "740029 2889" at bounding box center [187, 133] width 55 height 11
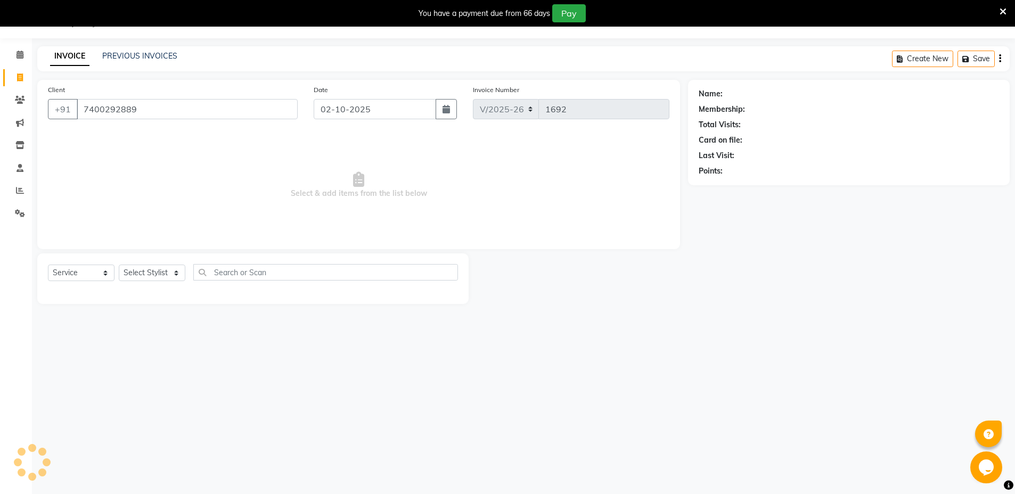
type input "7400292889"
click at [171, 271] on select "Select Stylist [PERSON_NAME] [PERSON_NAME] [PERSON_NAME] [PERSON_NAME]" at bounding box center [152, 273] width 67 height 17
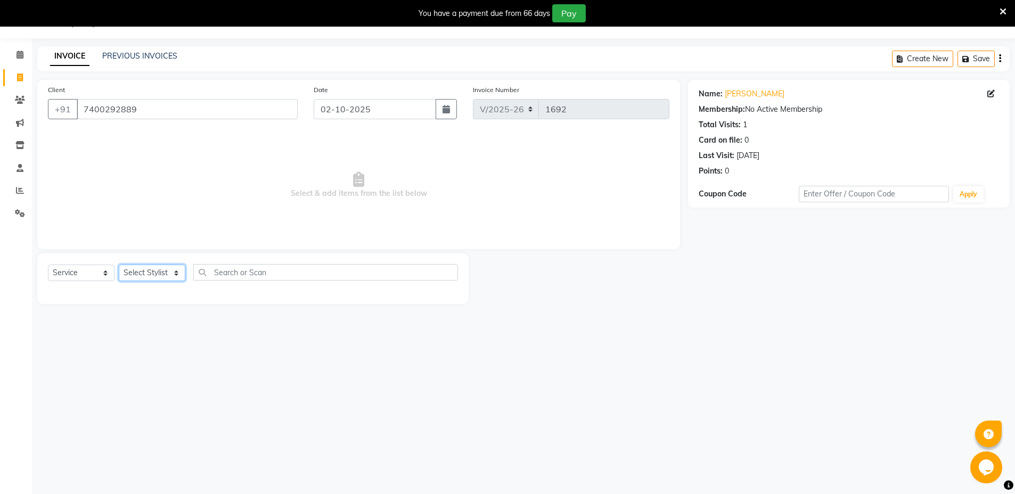
click at [119, 265] on select "Select Stylist [PERSON_NAME] [PERSON_NAME] [PERSON_NAME] [PERSON_NAME]" at bounding box center [152, 273] width 67 height 17
click at [174, 276] on select "Select Stylist [PERSON_NAME] [PERSON_NAME] [PERSON_NAME] [PERSON_NAME]" at bounding box center [152, 273] width 67 height 17
select select "69352"
click at [119, 265] on select "Select Stylist [PERSON_NAME] [PERSON_NAME] [PERSON_NAME] [PERSON_NAME]" at bounding box center [152, 273] width 67 height 17
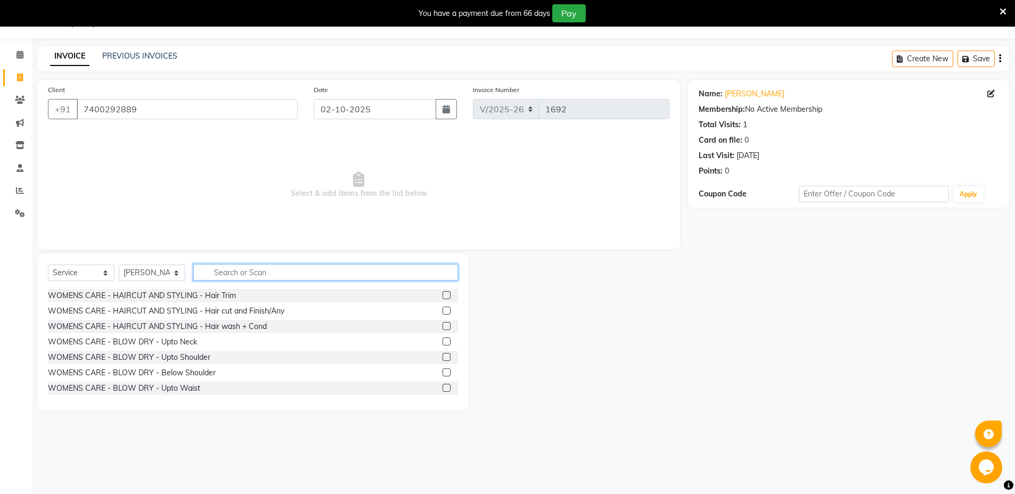
click at [273, 271] on input "text" at bounding box center [325, 272] width 265 height 17
click at [443, 312] on label at bounding box center [447, 311] width 8 height 8
click at [443, 312] on input "checkbox" at bounding box center [446, 311] width 7 height 7
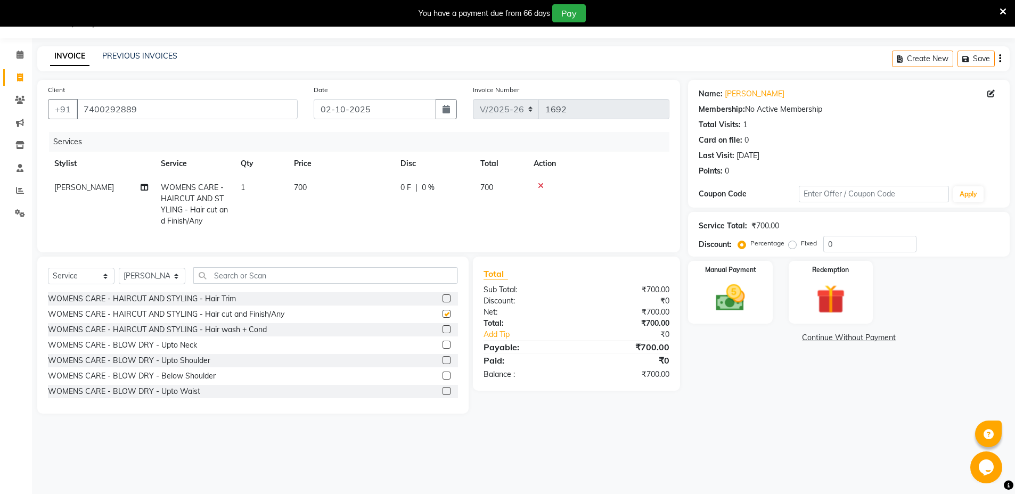
checkbox input "false"
click at [744, 292] on img at bounding box center [730, 298] width 49 height 35
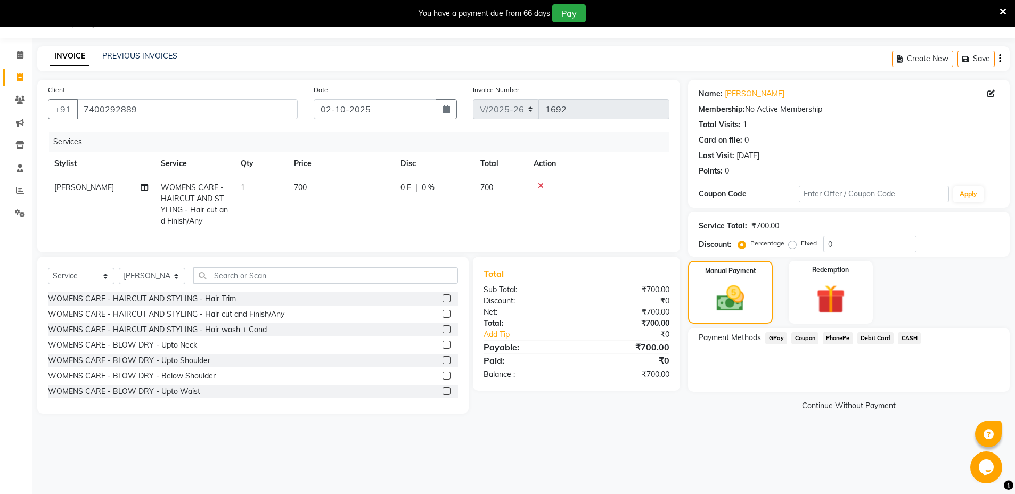
click at [780, 337] on span "GPay" at bounding box center [776, 338] width 22 height 12
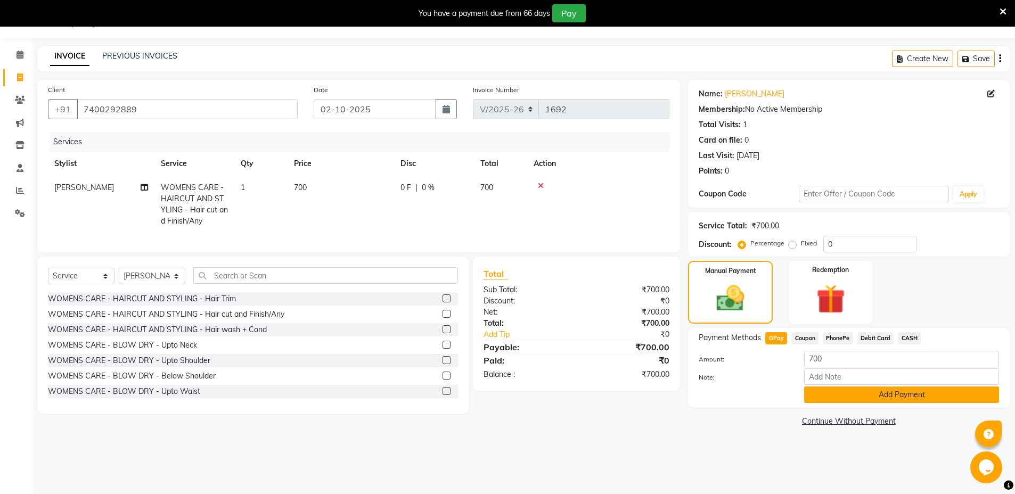
click at [894, 396] on button "Add Payment" at bounding box center [901, 395] width 195 height 17
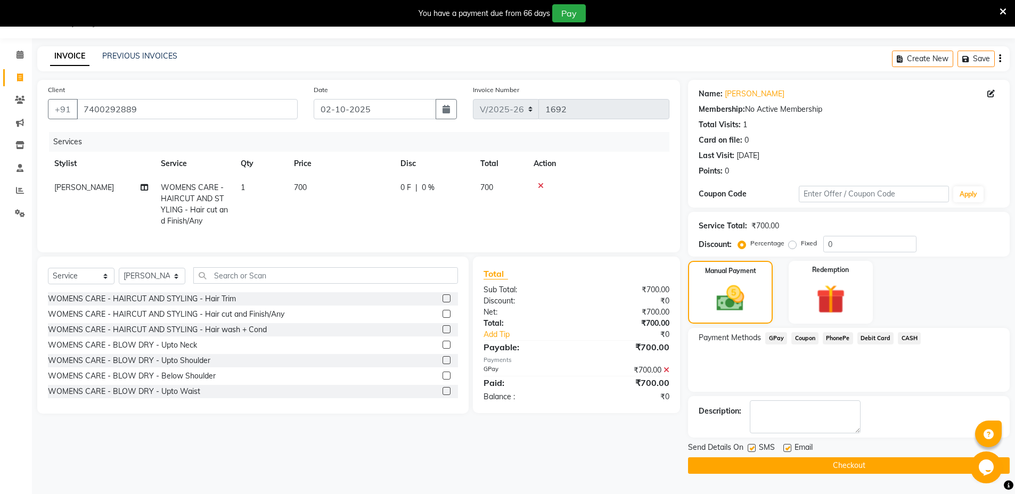
click at [865, 469] on button "Checkout" at bounding box center [849, 465] width 322 height 17
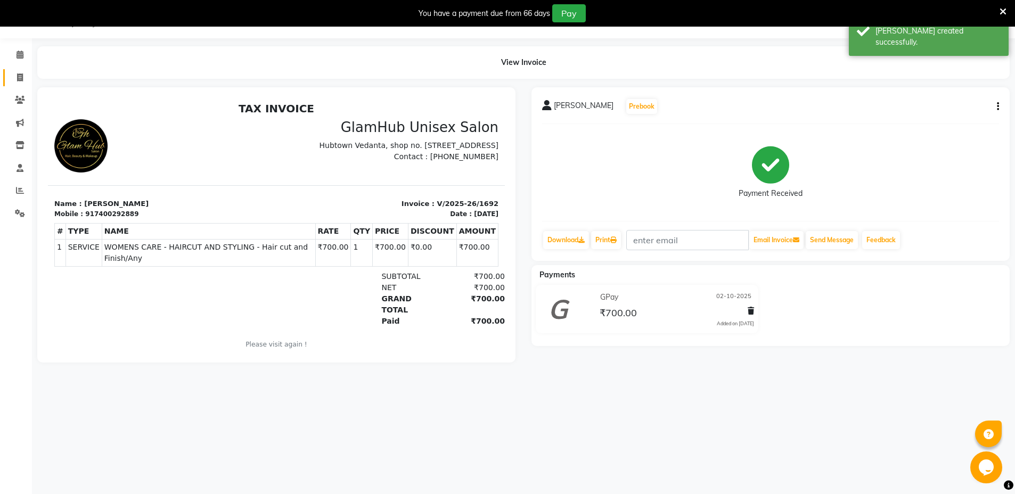
click at [20, 77] on icon at bounding box center [20, 77] width 6 height 8
select select "service"
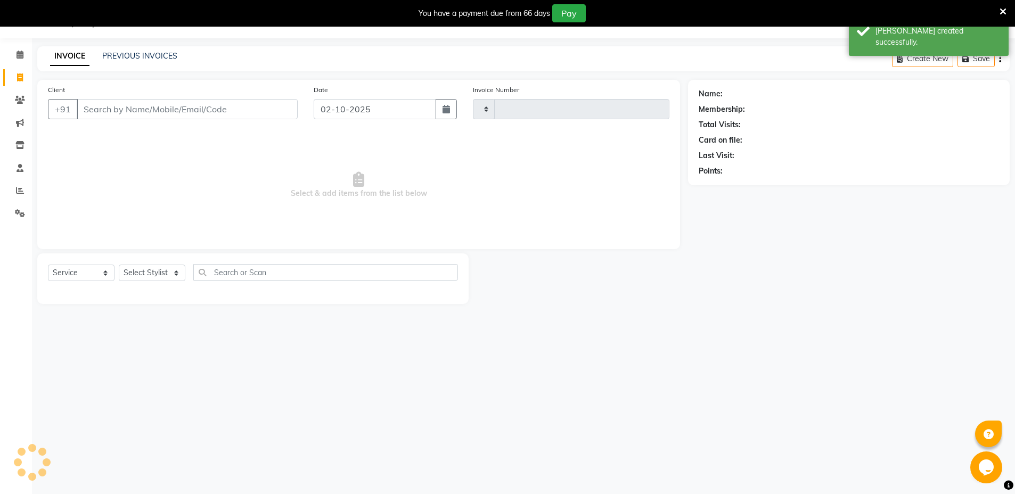
type input "1693"
select select "7771"
click at [152, 52] on link "PREVIOUS INVOICES" at bounding box center [139, 56] width 75 height 10
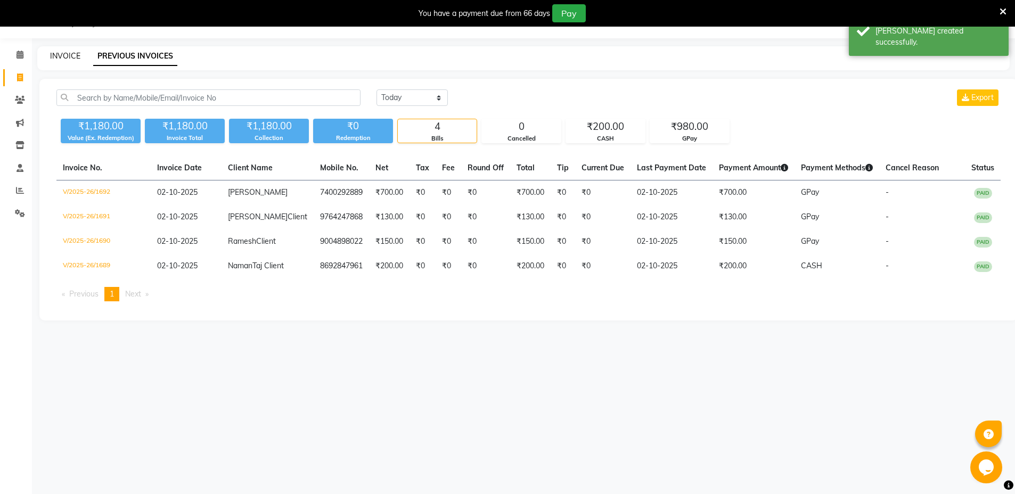
click at [67, 52] on link "INVOICE" at bounding box center [65, 56] width 30 height 10
select select "service"
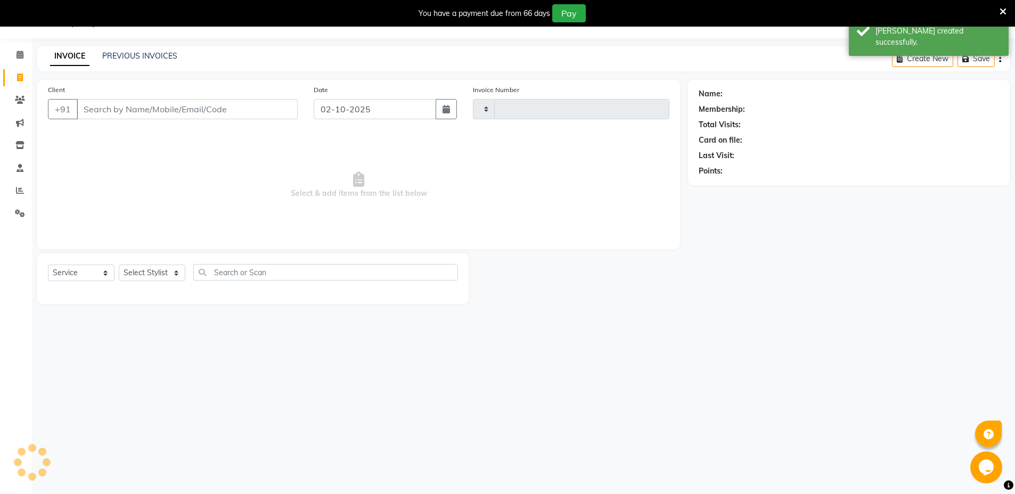
type input "1693"
select select "7771"
